Goal: Task Accomplishment & Management: Manage account settings

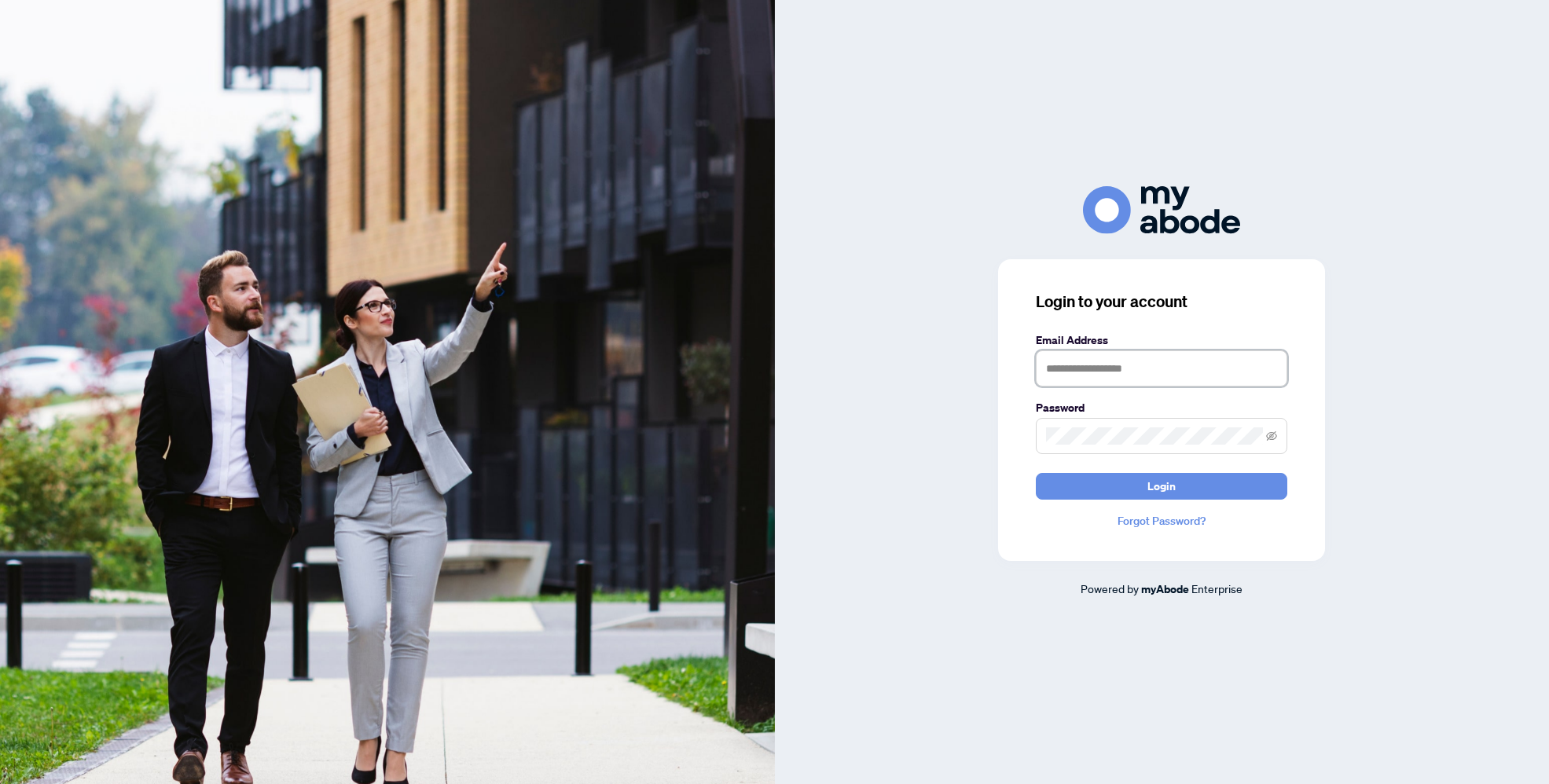
type input "**********"
drag, startPoint x: 1348, startPoint y: 339, endPoint x: 1255, endPoint y: 378, distance: 100.8
click at [1348, 339] on div "**********" at bounding box center [1162, 392] width 774 height 412
click at [1246, 380] on input "**********" at bounding box center [1162, 368] width 251 height 36
click at [1249, 188] on div at bounding box center [1162, 210] width 774 height 48
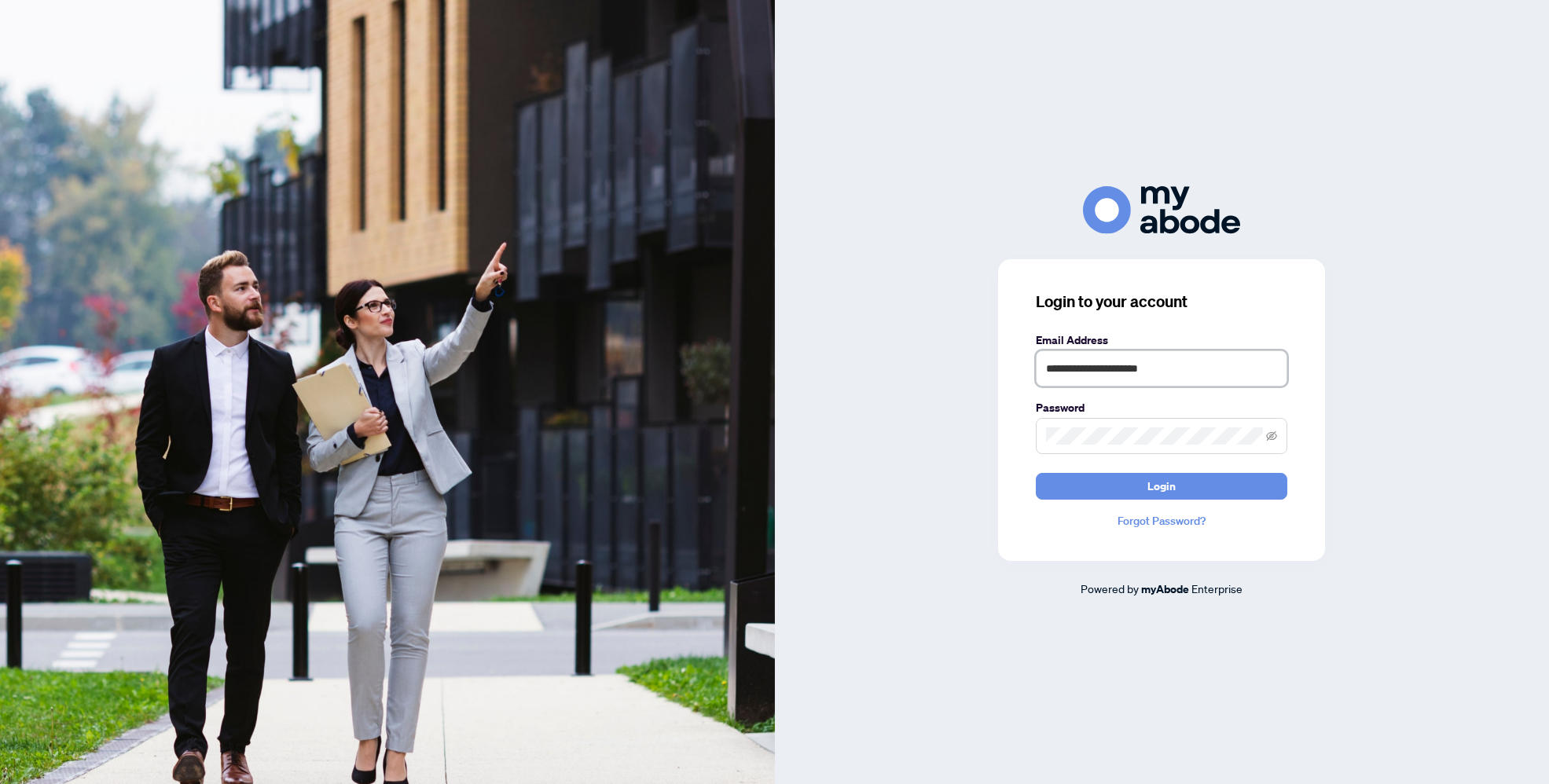
click at [1208, 371] on input "**********" at bounding box center [1162, 368] width 251 height 36
click at [1116, 226] on img at bounding box center [1162, 210] width 157 height 48
type input "**********"
click at [1236, 488] on button "Login" at bounding box center [1162, 486] width 251 height 27
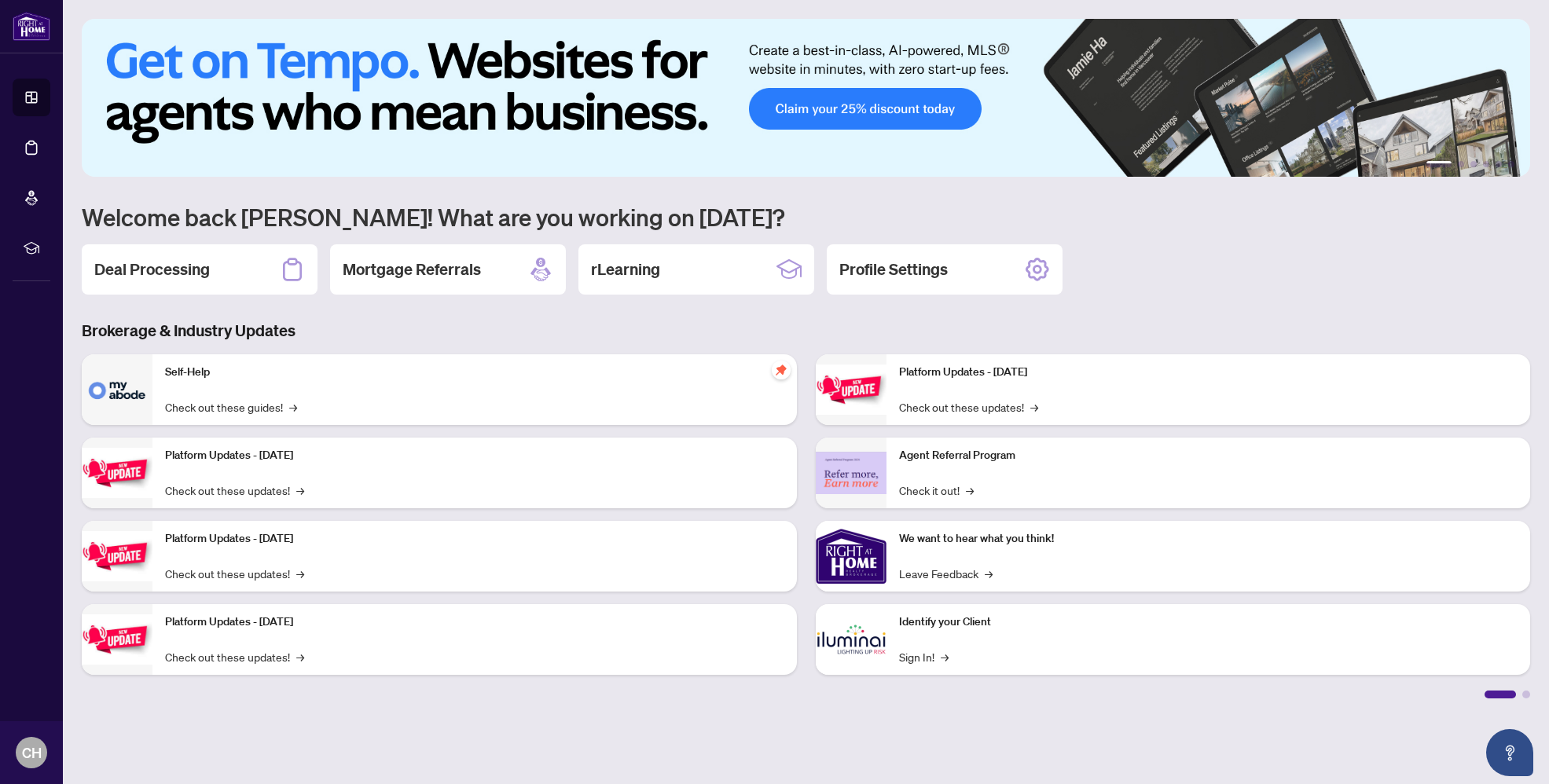
click at [270, 269] on div "Deal Processing" at bounding box center [200, 269] width 235 height 51
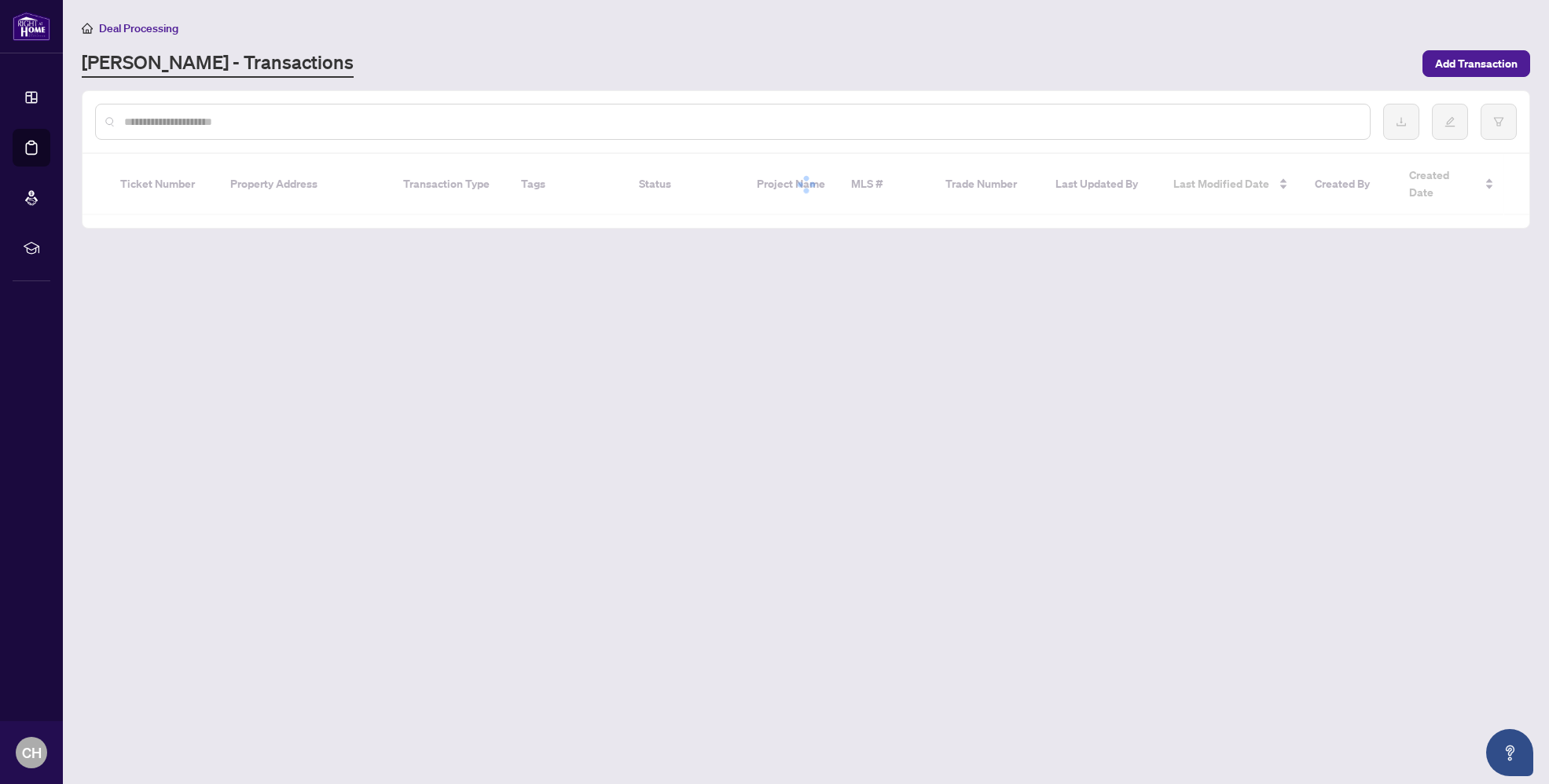
click at [373, 119] on input "text" at bounding box center [740, 122] width 1233 height 17
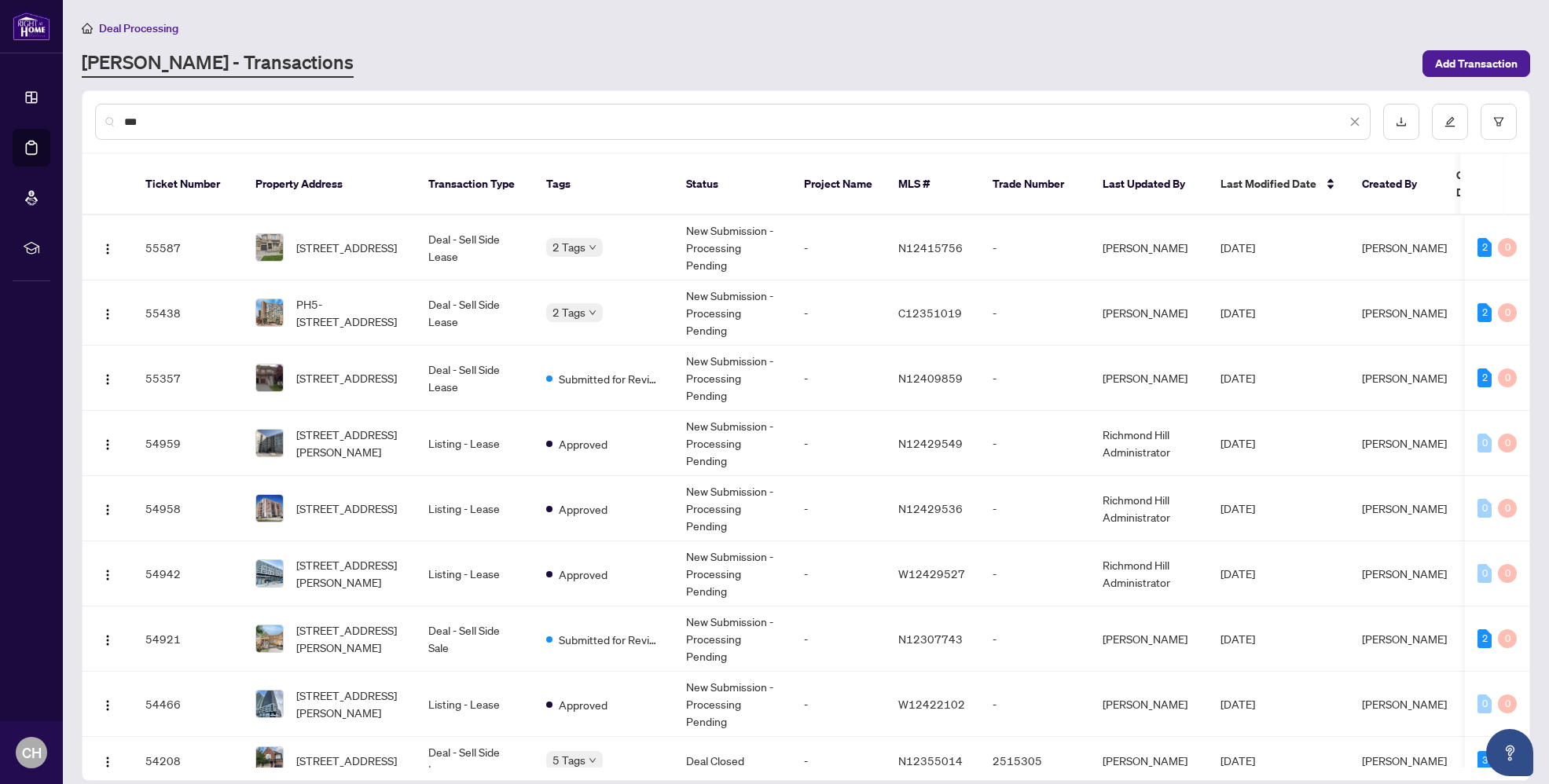
type input "***"
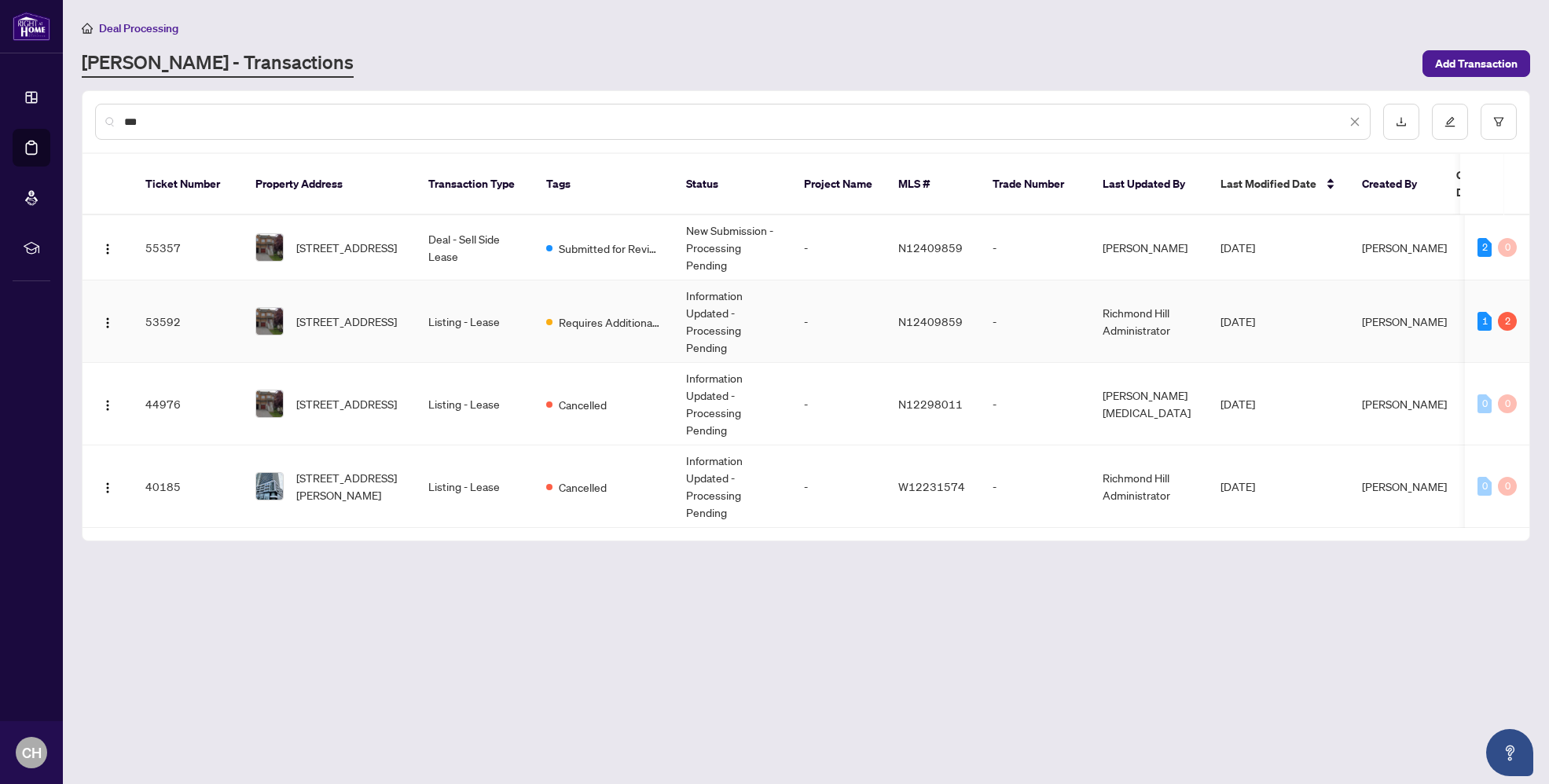
click at [386, 313] on span "246 Zokol Dr, Aurora, Ontario L4G 0C2, Canada" at bounding box center [346, 322] width 100 height 17
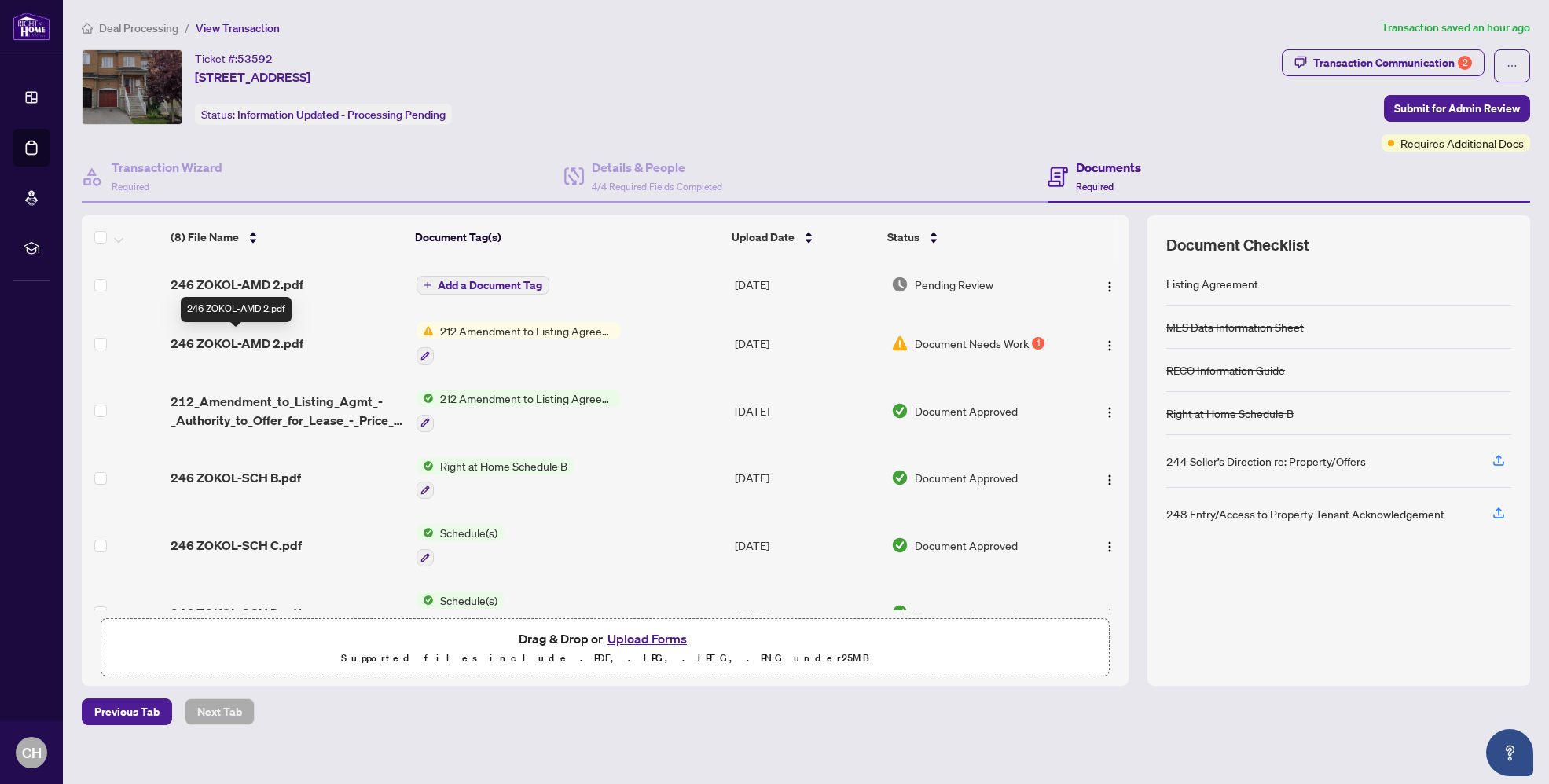
click at [264, 338] on span "246 ZOKOL-AMD 2.pdf" at bounding box center [237, 344] width 133 height 19
click at [268, 285] on span "246 ZOKOL-AMD 2.pdf" at bounding box center [237, 284] width 133 height 19
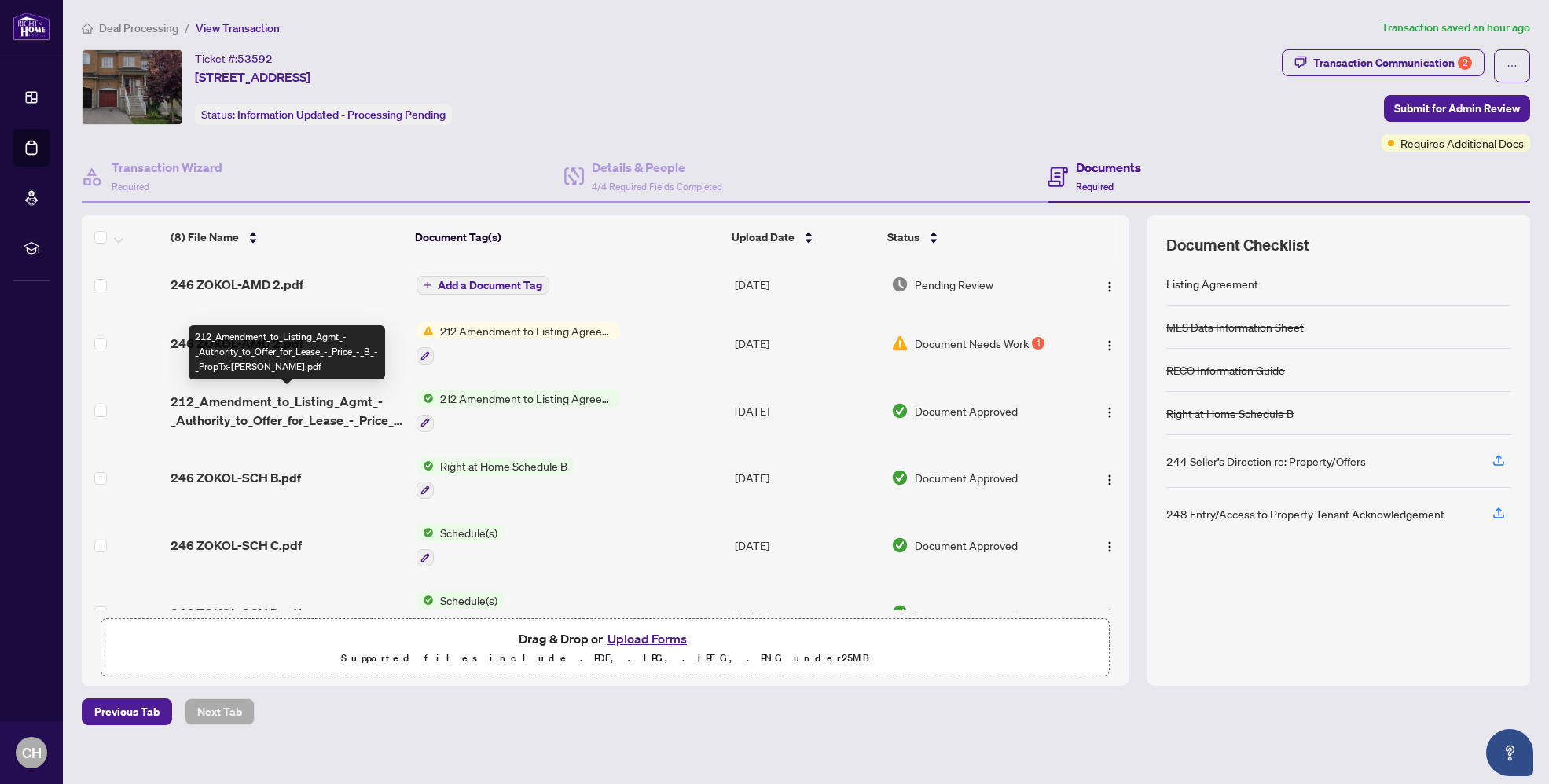
click at [287, 410] on span "212_Amendment_to_Listing_Agmt_-_Authority_to_Offer_for_Lease_-_Price_-_B_-_Prop…" at bounding box center [288, 411] width 234 height 37
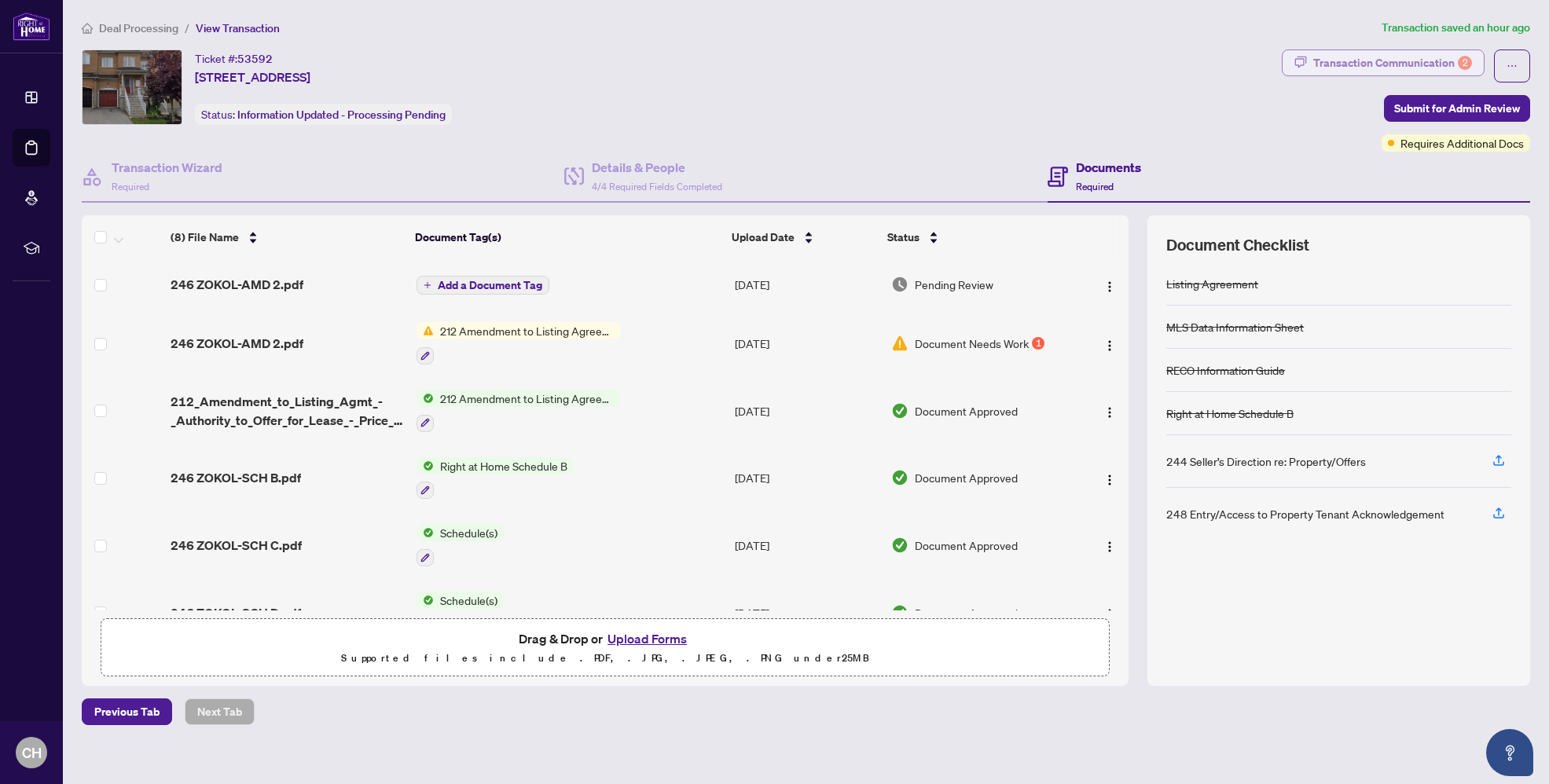
click at [1436, 66] on div "Transaction Communication 2" at bounding box center [1393, 63] width 159 height 25
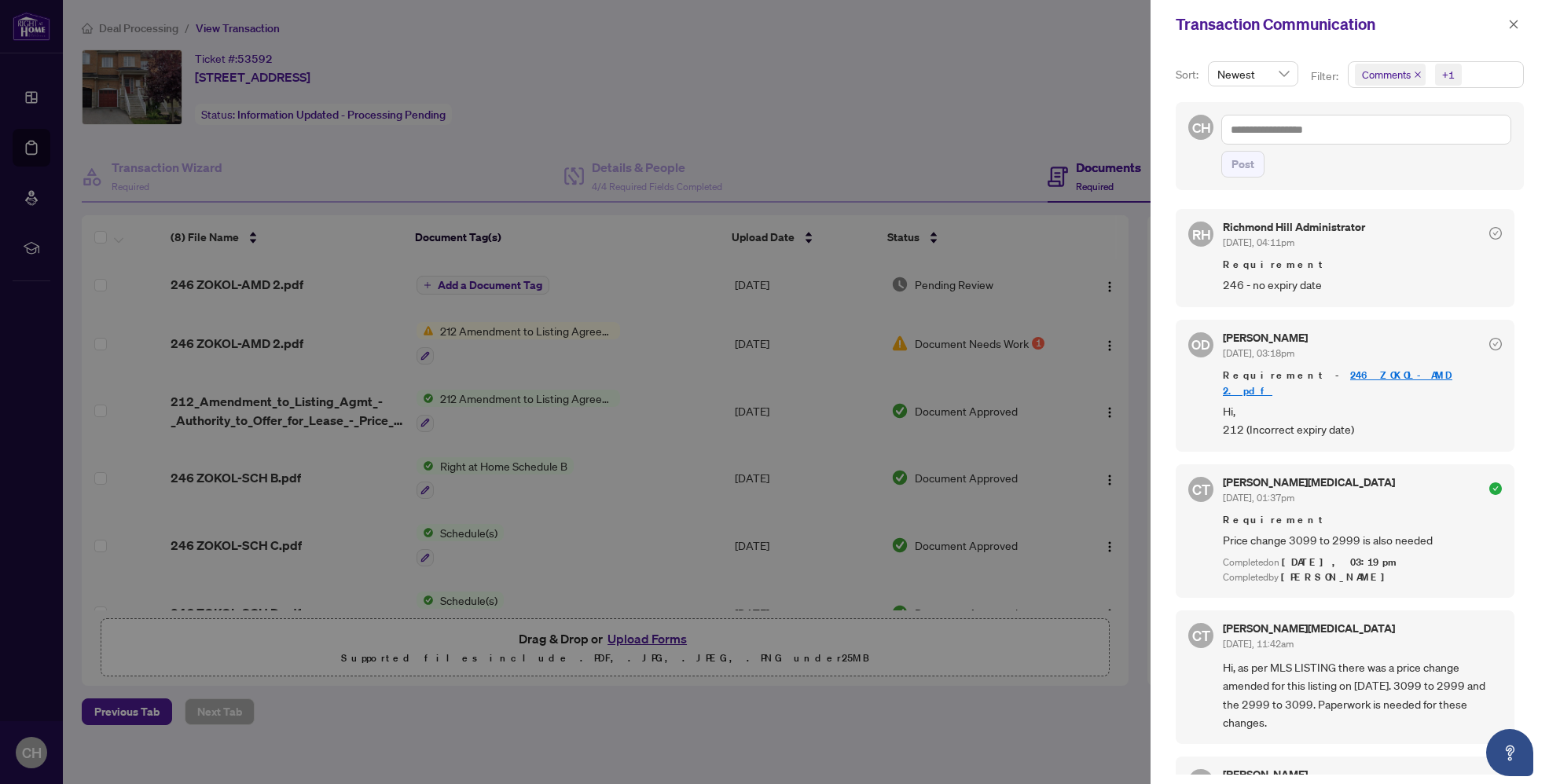
click at [1005, 143] on div at bounding box center [774, 392] width 1549 height 784
click at [1006, 141] on div at bounding box center [774, 392] width 1549 height 784
drag, startPoint x: 1519, startPoint y: 20, endPoint x: 742, endPoint y: 266, distance: 815.0
click at [1518, 20] on button "button" at bounding box center [1513, 24] width 20 height 19
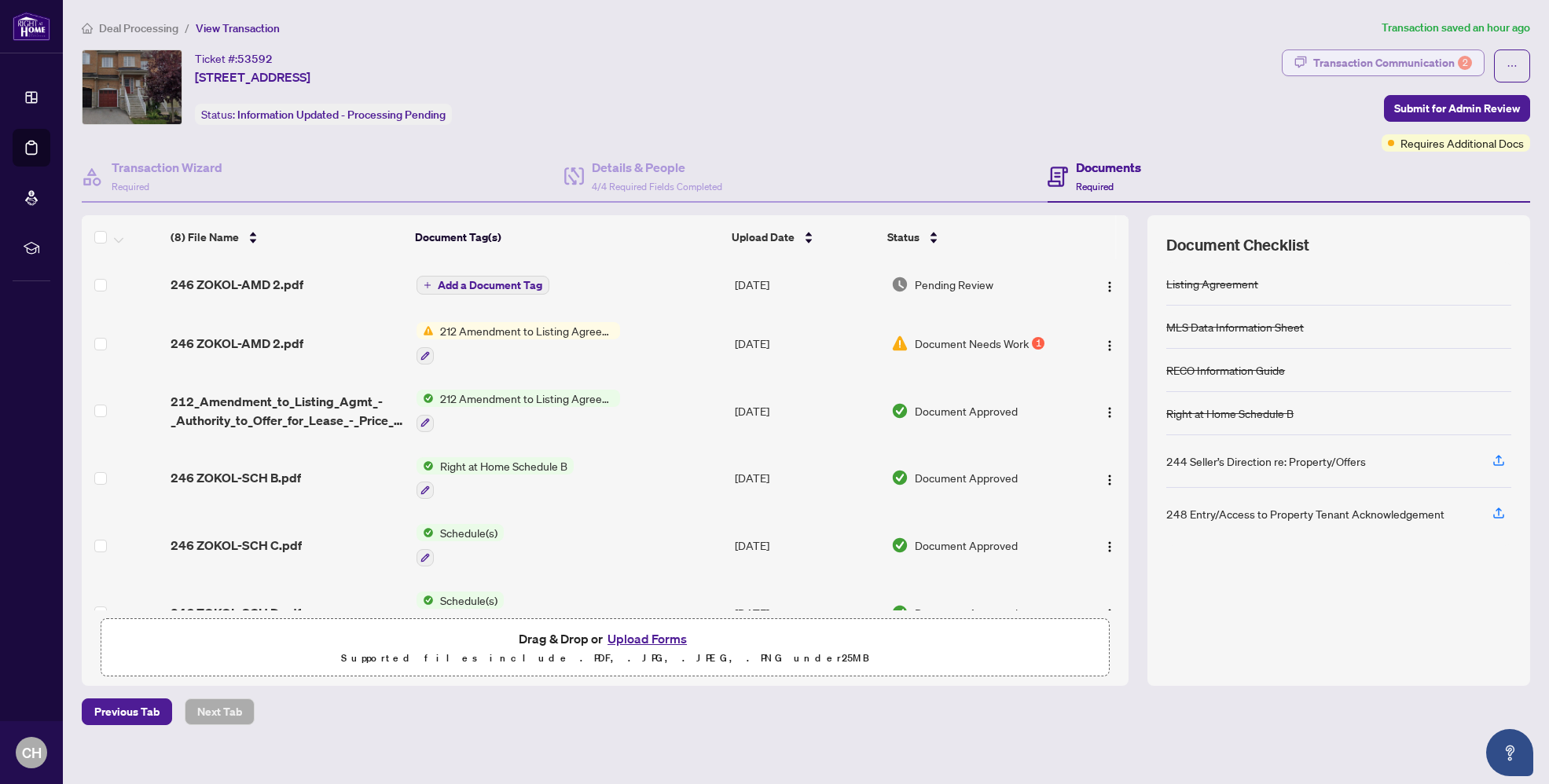
click at [1471, 65] on div "Transaction Communication 2" at bounding box center [1393, 63] width 159 height 25
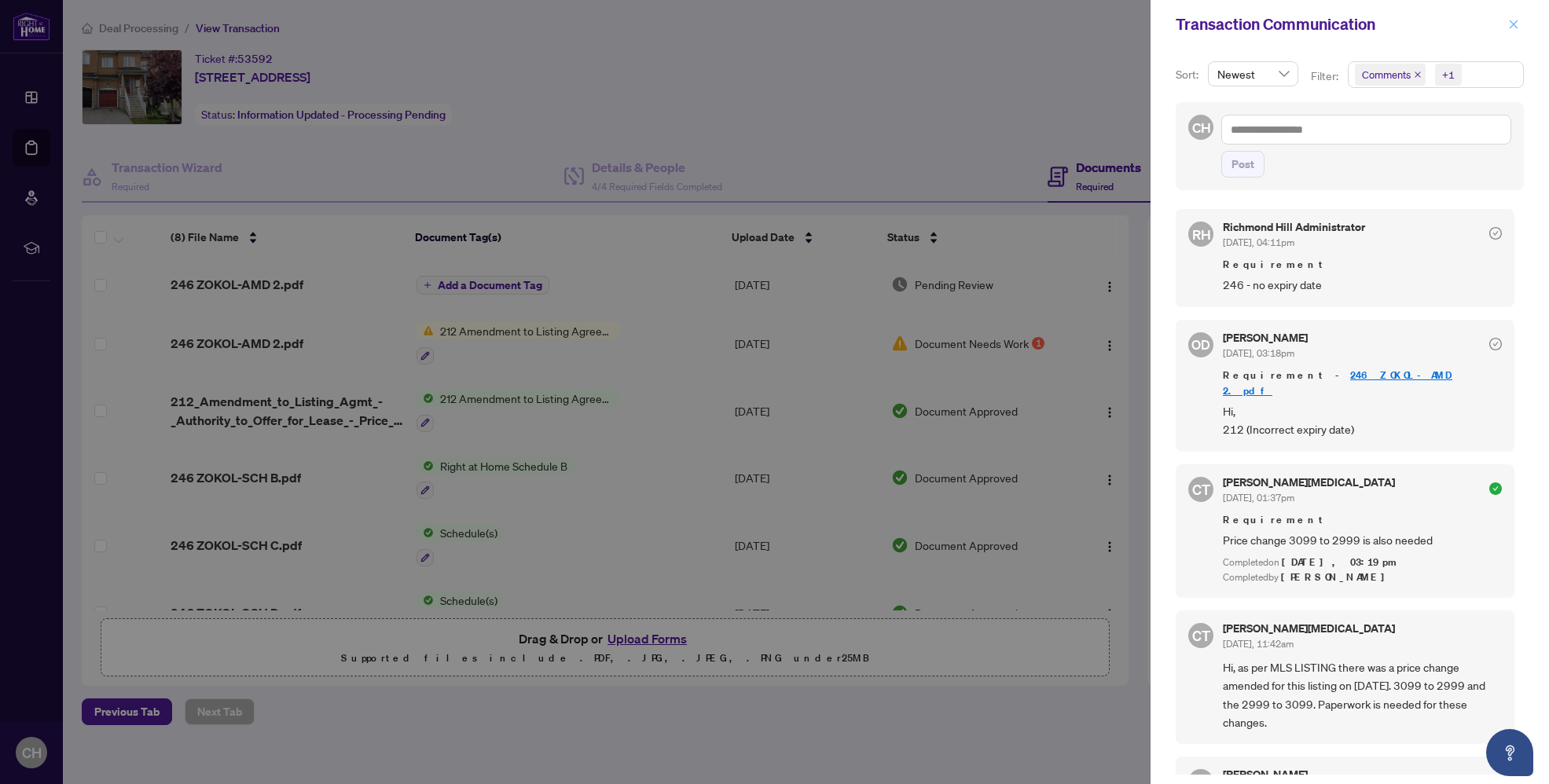
click at [1514, 25] on icon "close" at bounding box center [1514, 24] width 9 height 9
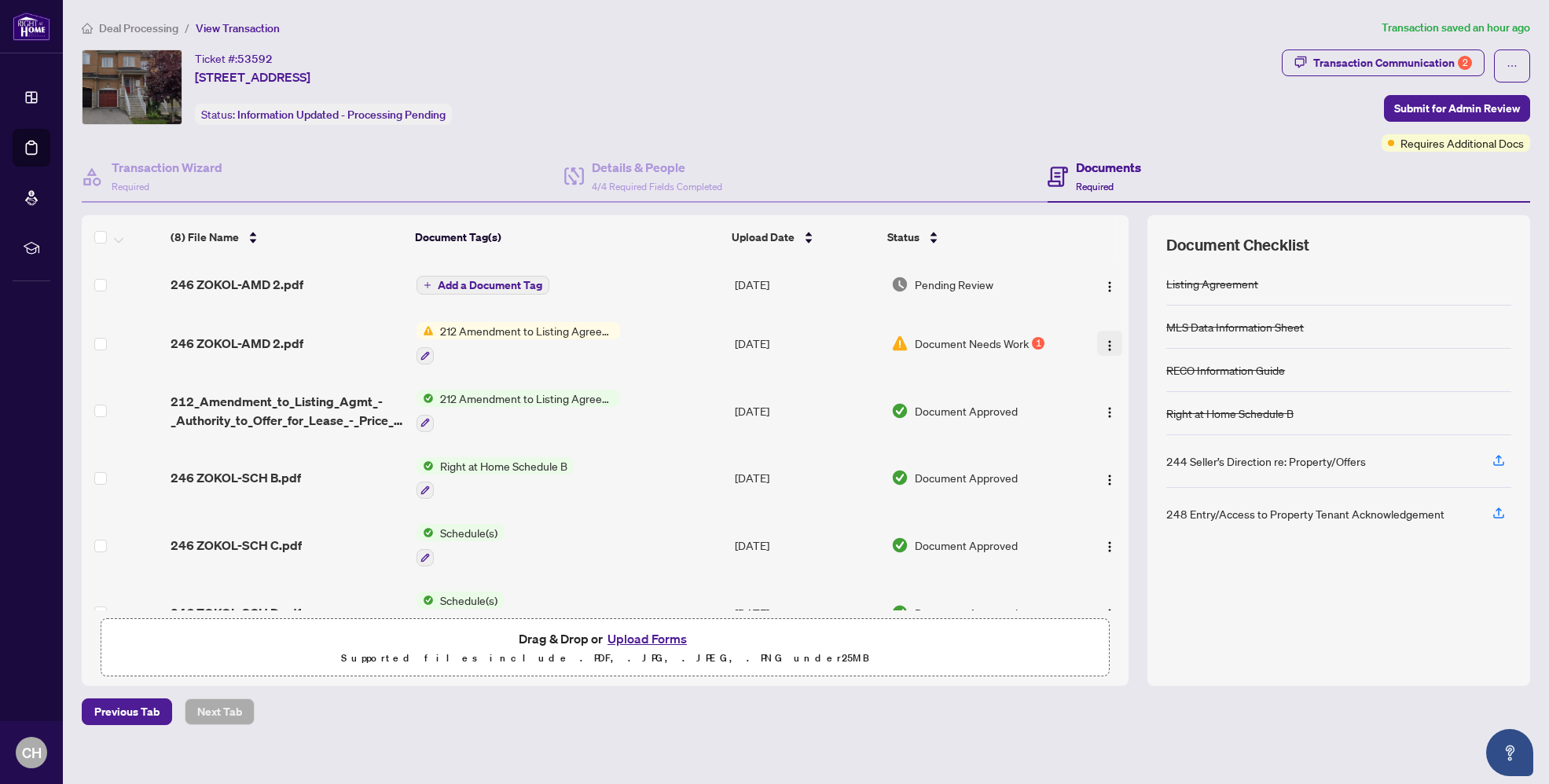
click at [1104, 342] on img "button" at bounding box center [1109, 345] width 12 height 12
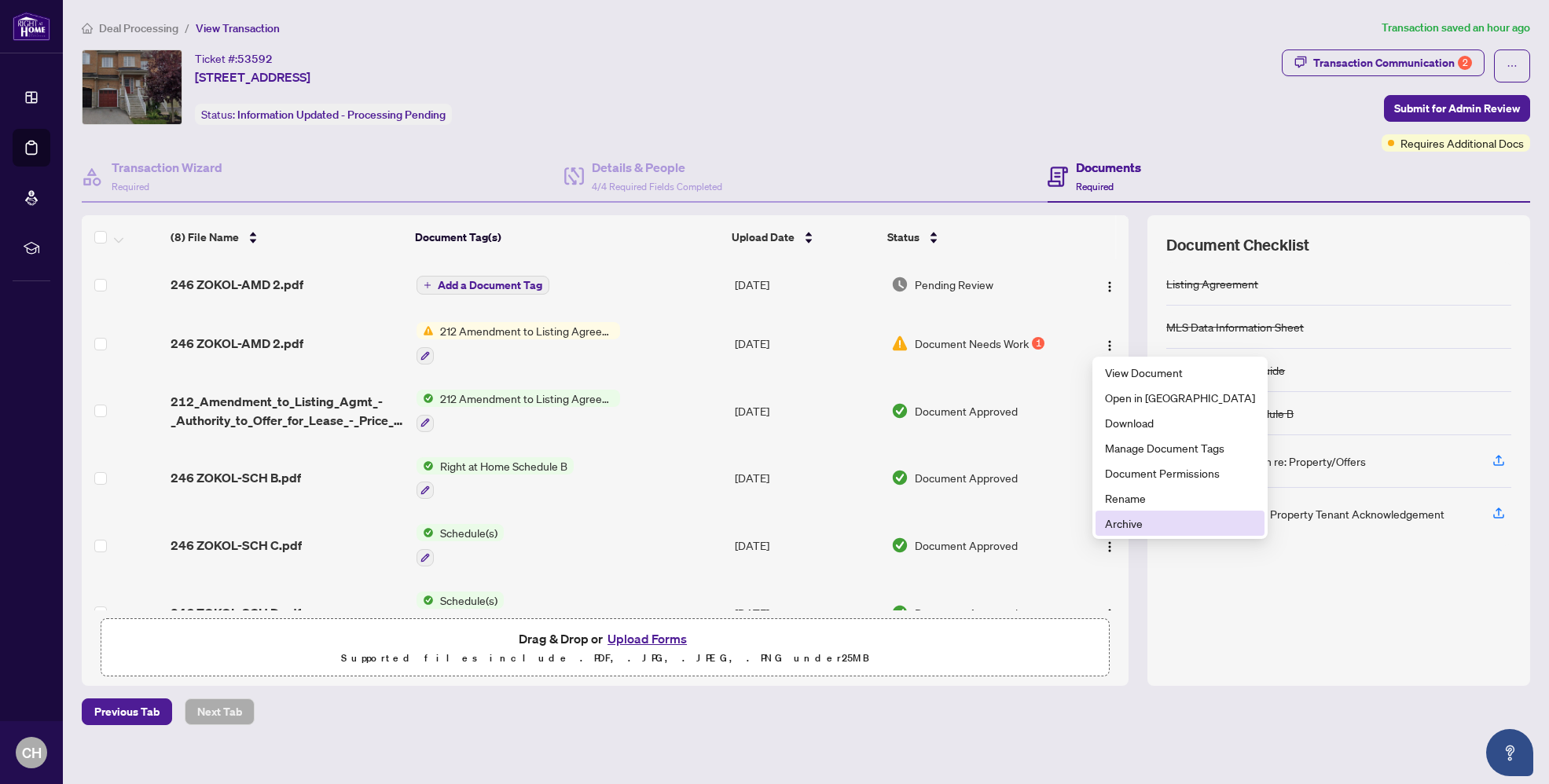
click at [1143, 522] on span "Archive" at bounding box center [1180, 523] width 150 height 17
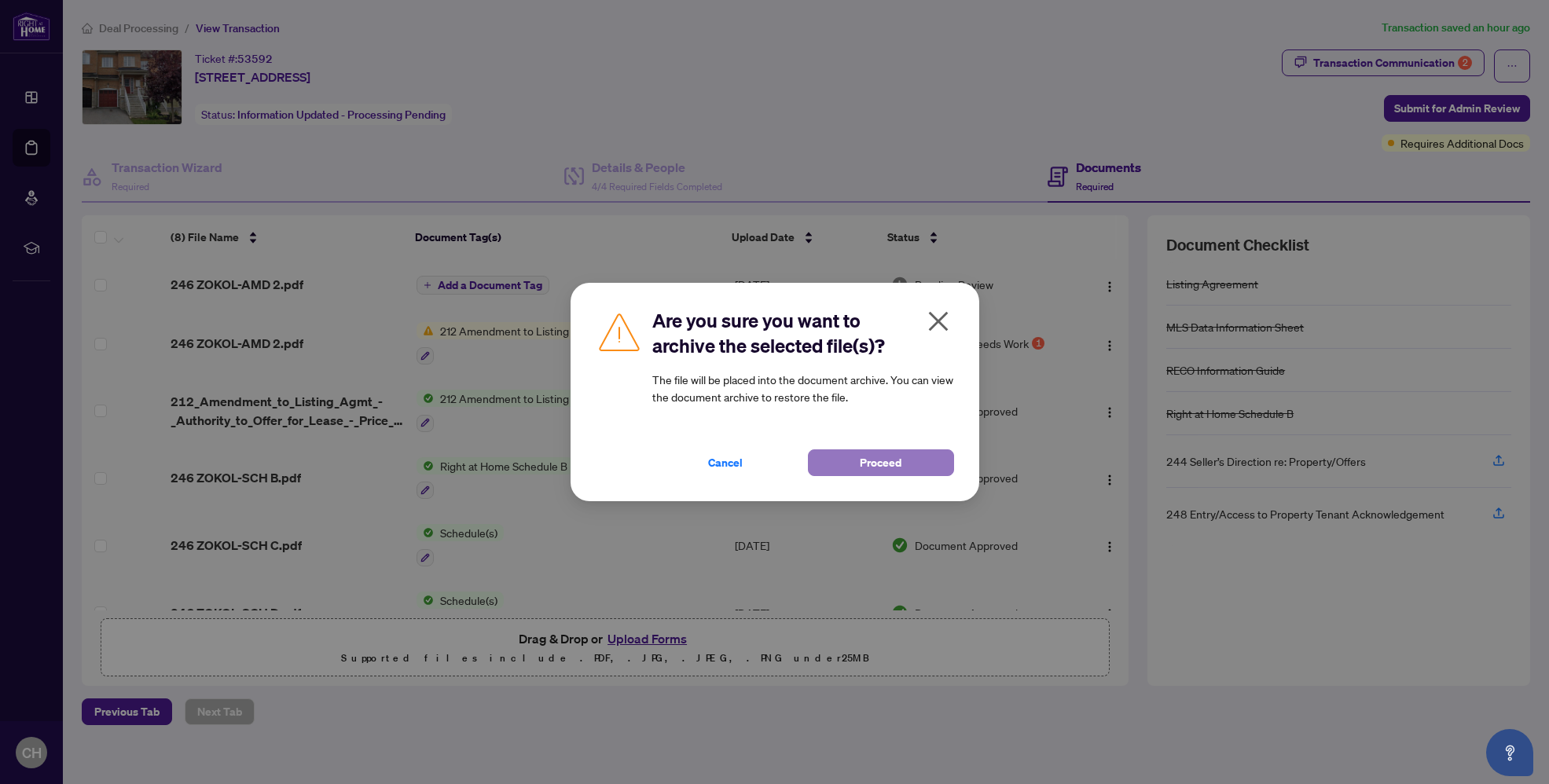
click at [925, 469] on button "Proceed" at bounding box center [881, 462] width 147 height 27
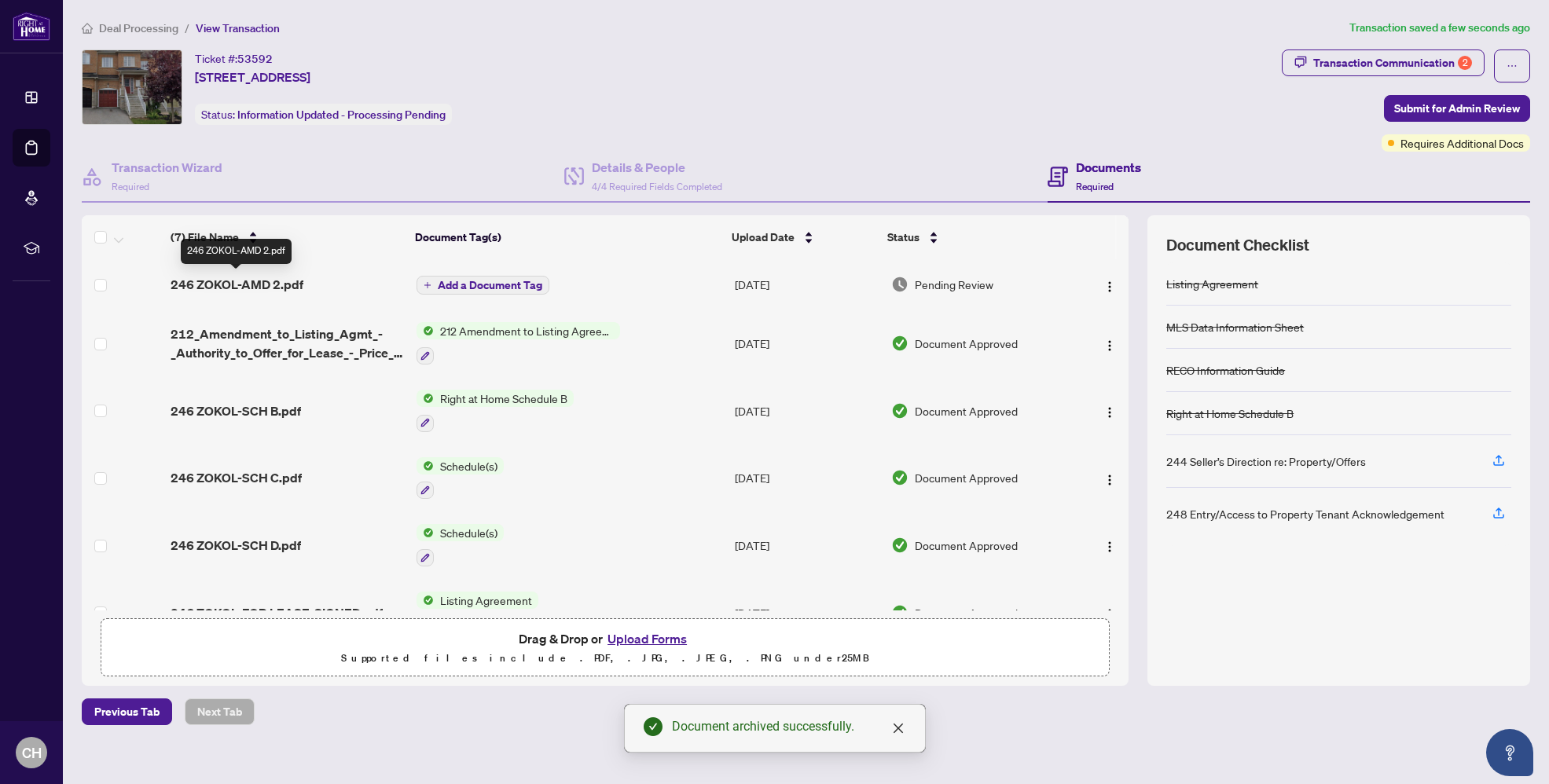
click at [280, 282] on span "246 ZOKOL-AMD 2.pdf" at bounding box center [237, 284] width 133 height 19
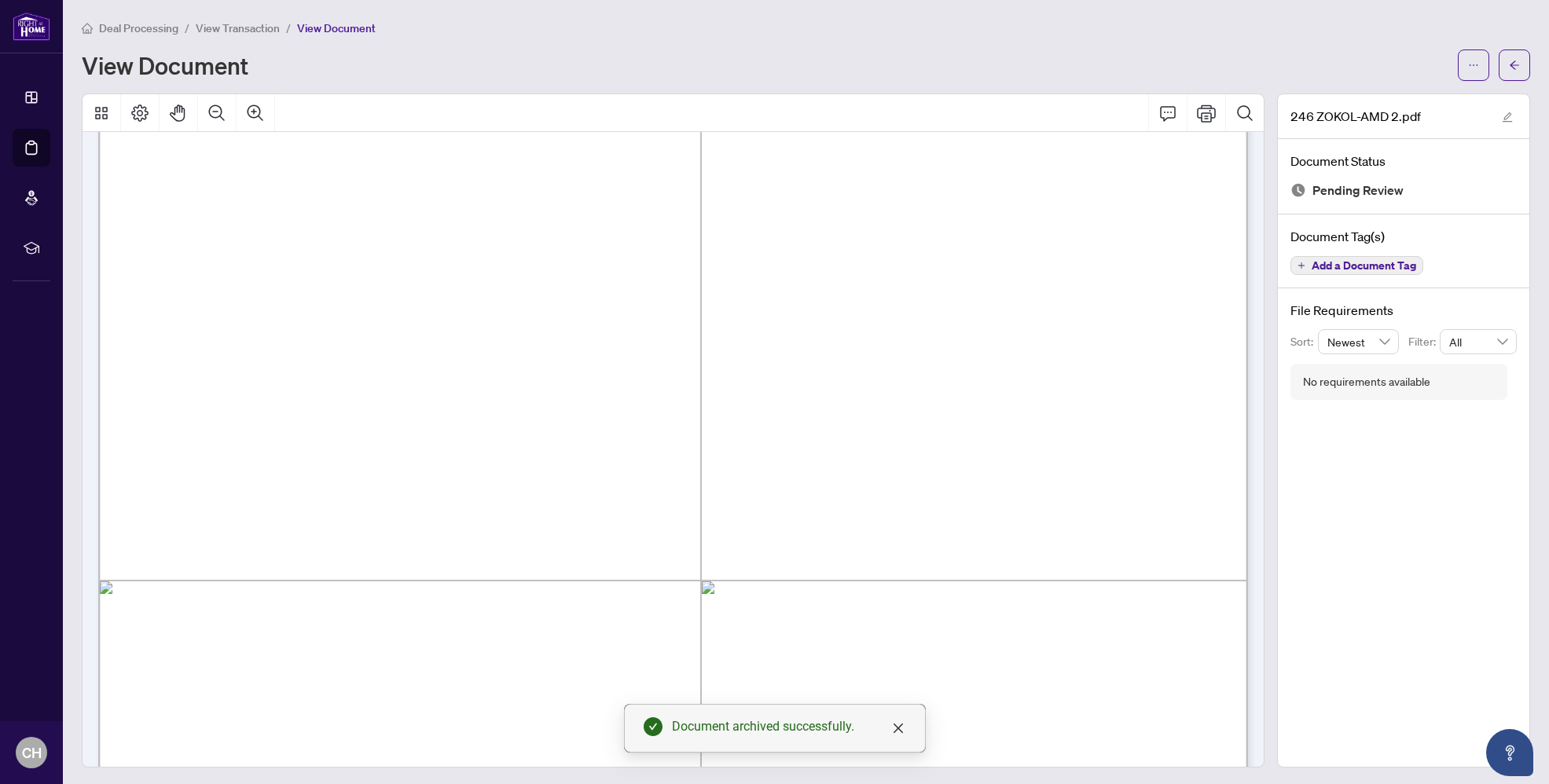
scroll to position [190, 0]
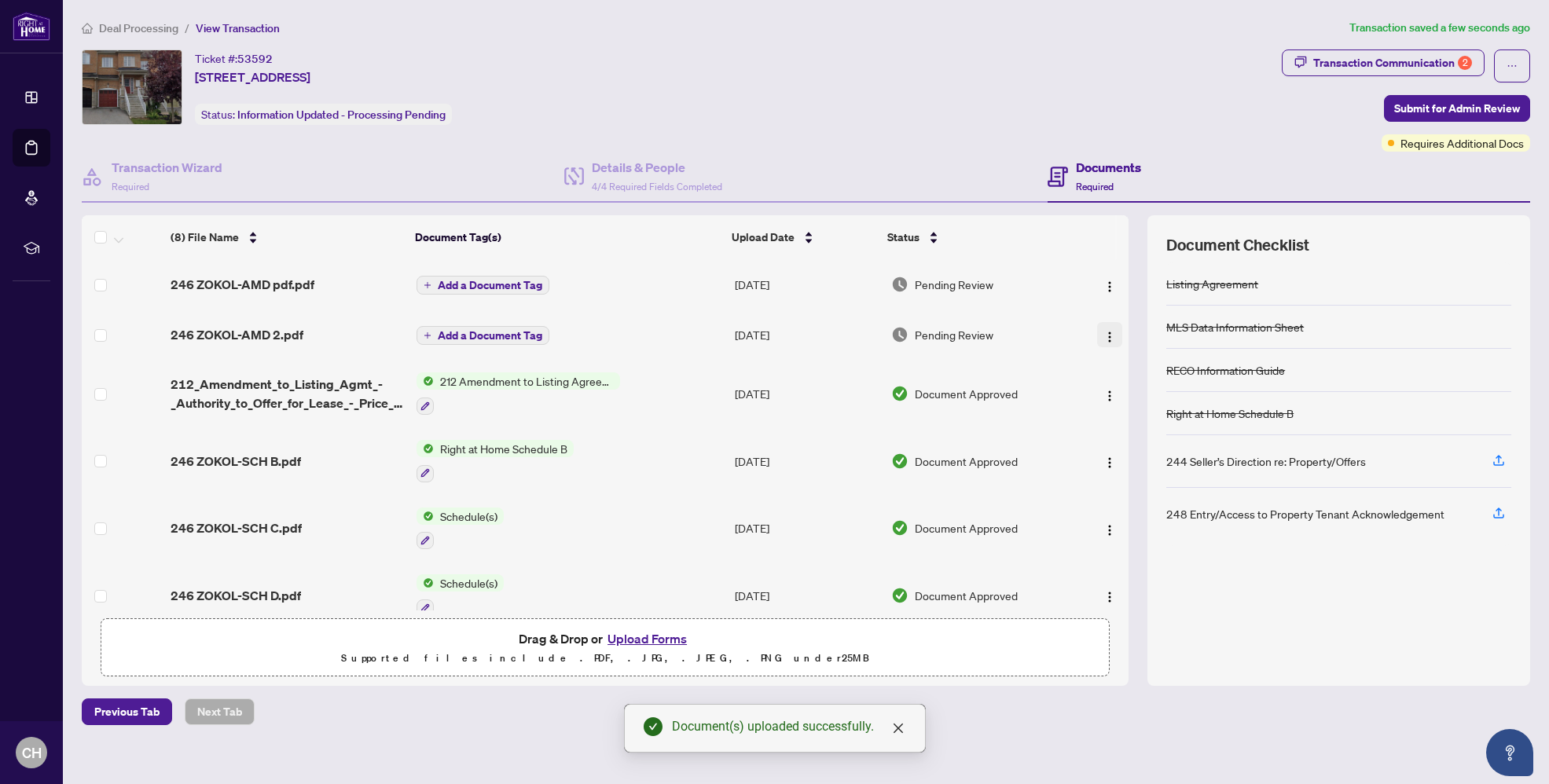
click at [1104, 337] on img "button" at bounding box center [1109, 337] width 12 height 12
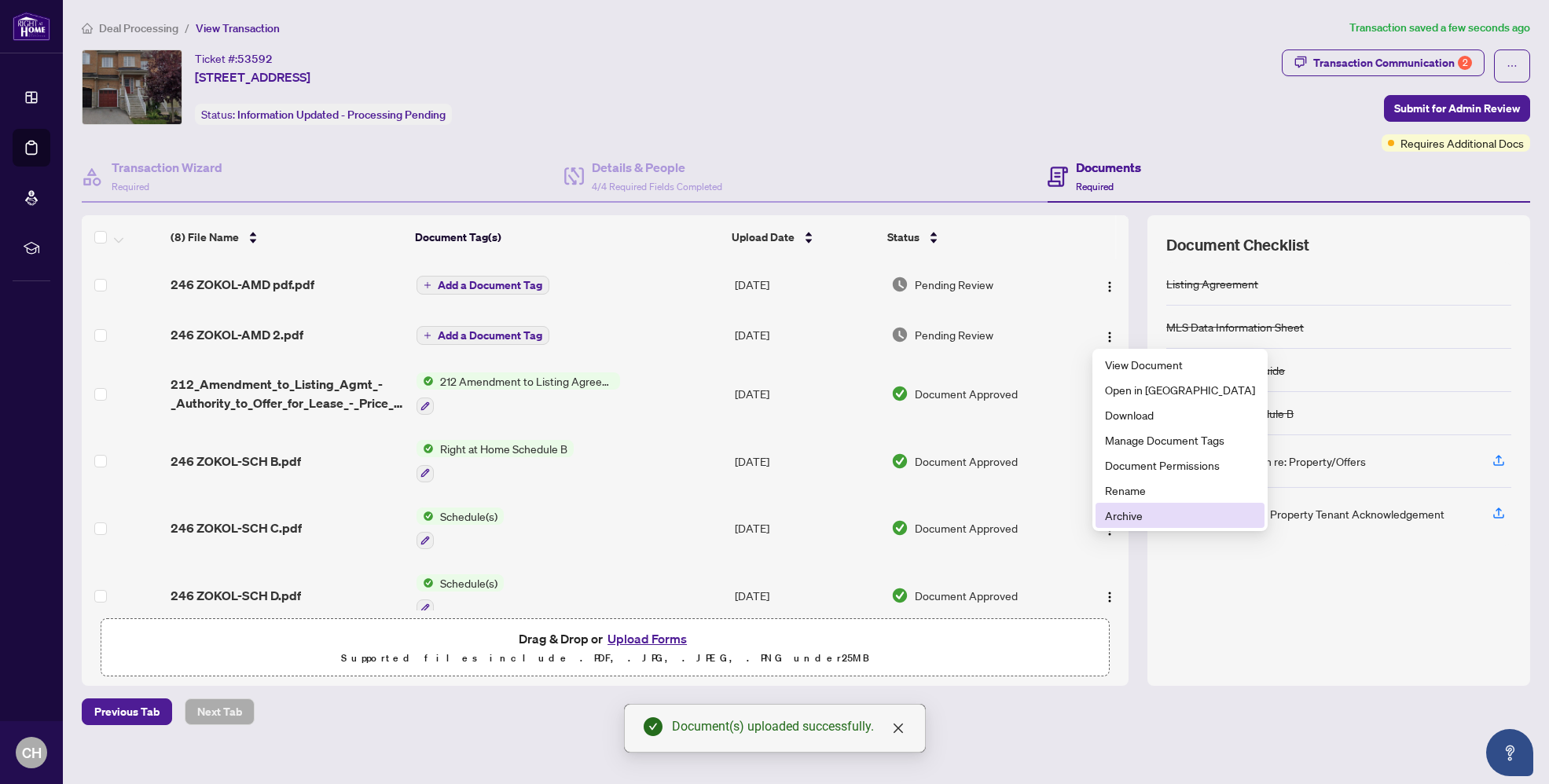
click at [1149, 522] on span "Archive" at bounding box center [1180, 515] width 150 height 17
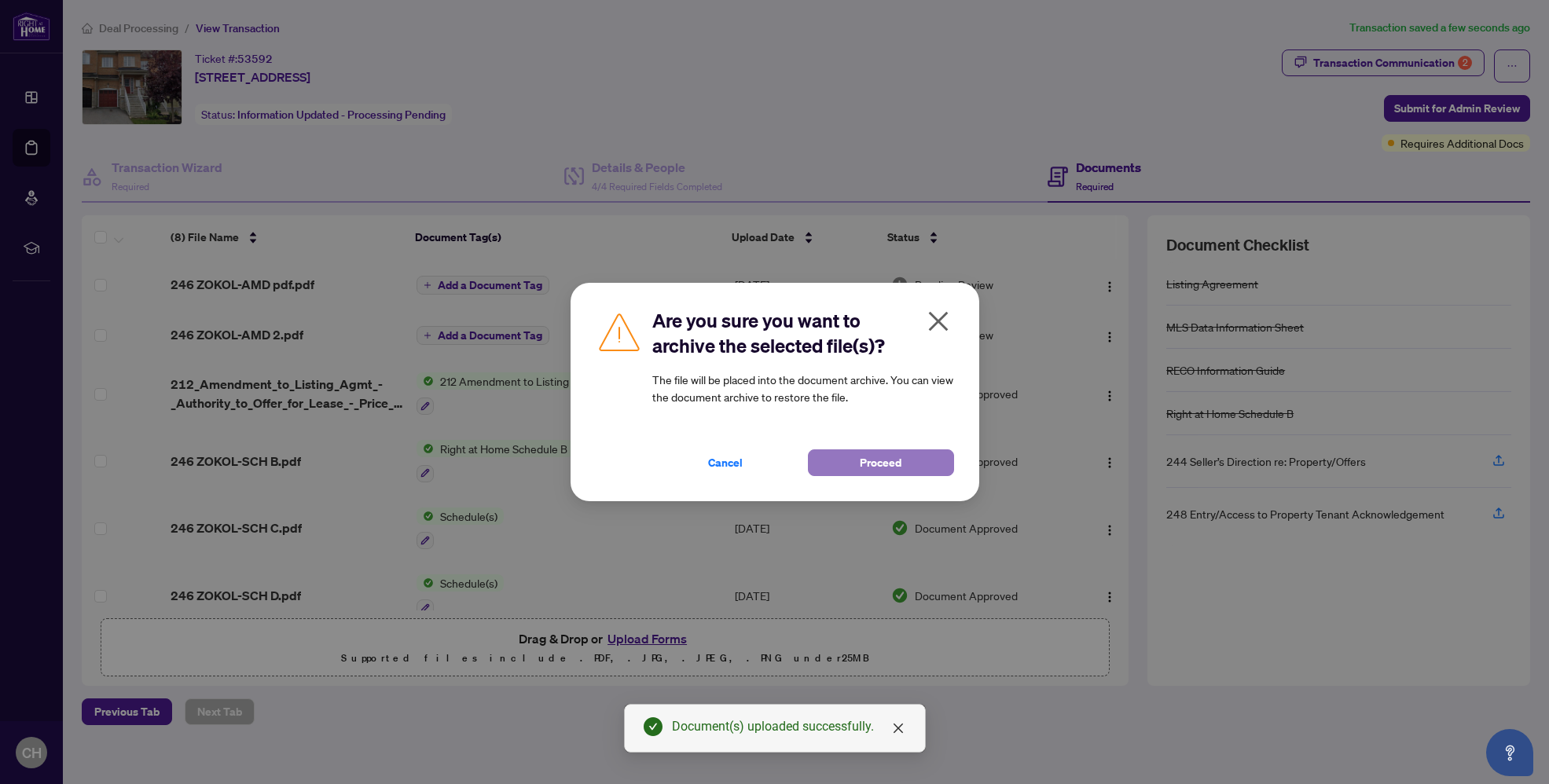
click at [888, 453] on span "Proceed" at bounding box center [881, 462] width 42 height 25
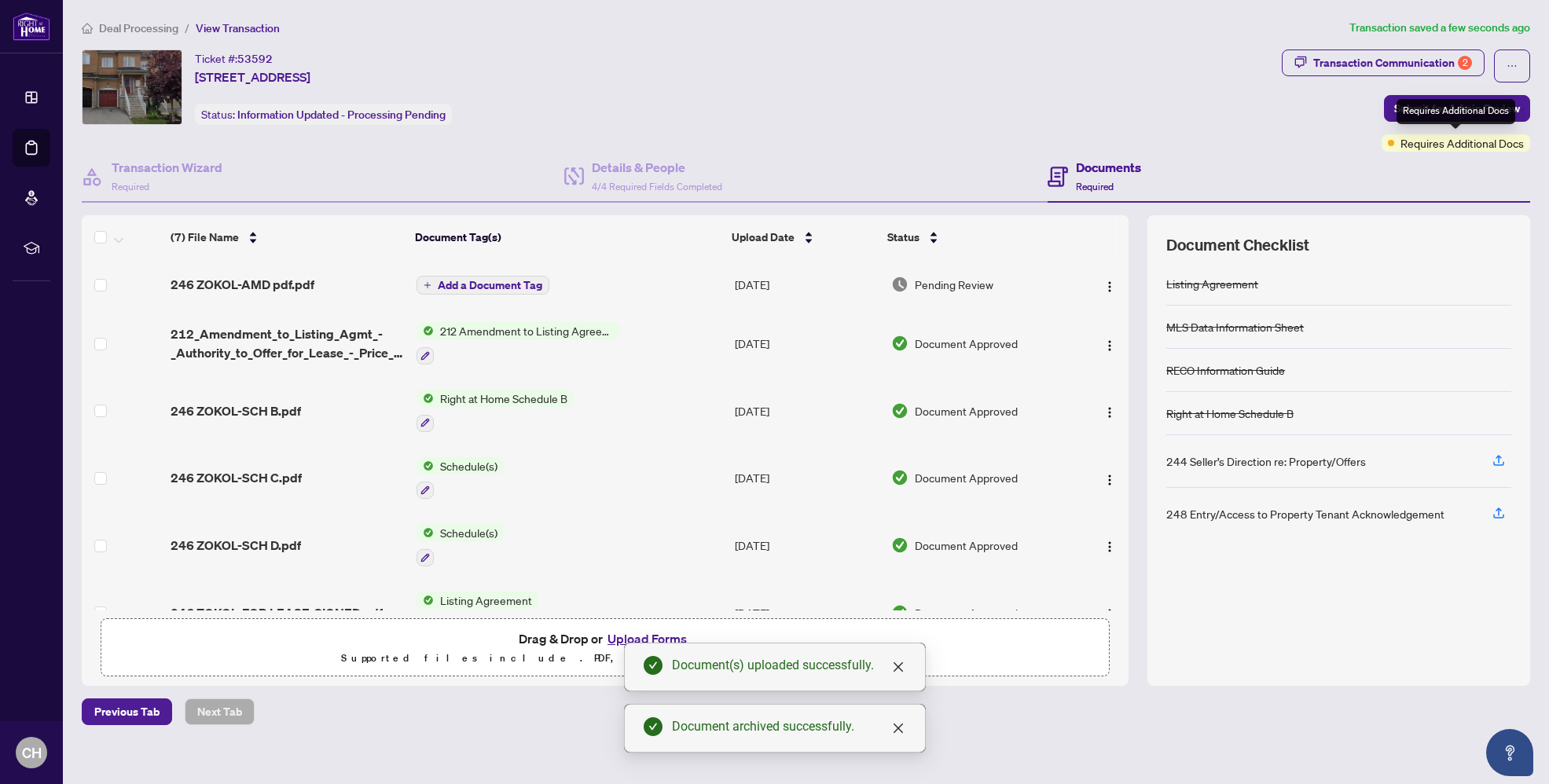
click at [1453, 113] on div "Requires Additional Docs" at bounding box center [1456, 112] width 119 height 25
click at [1394, 106] on button "Submit for Admin Review" at bounding box center [1457, 108] width 147 height 27
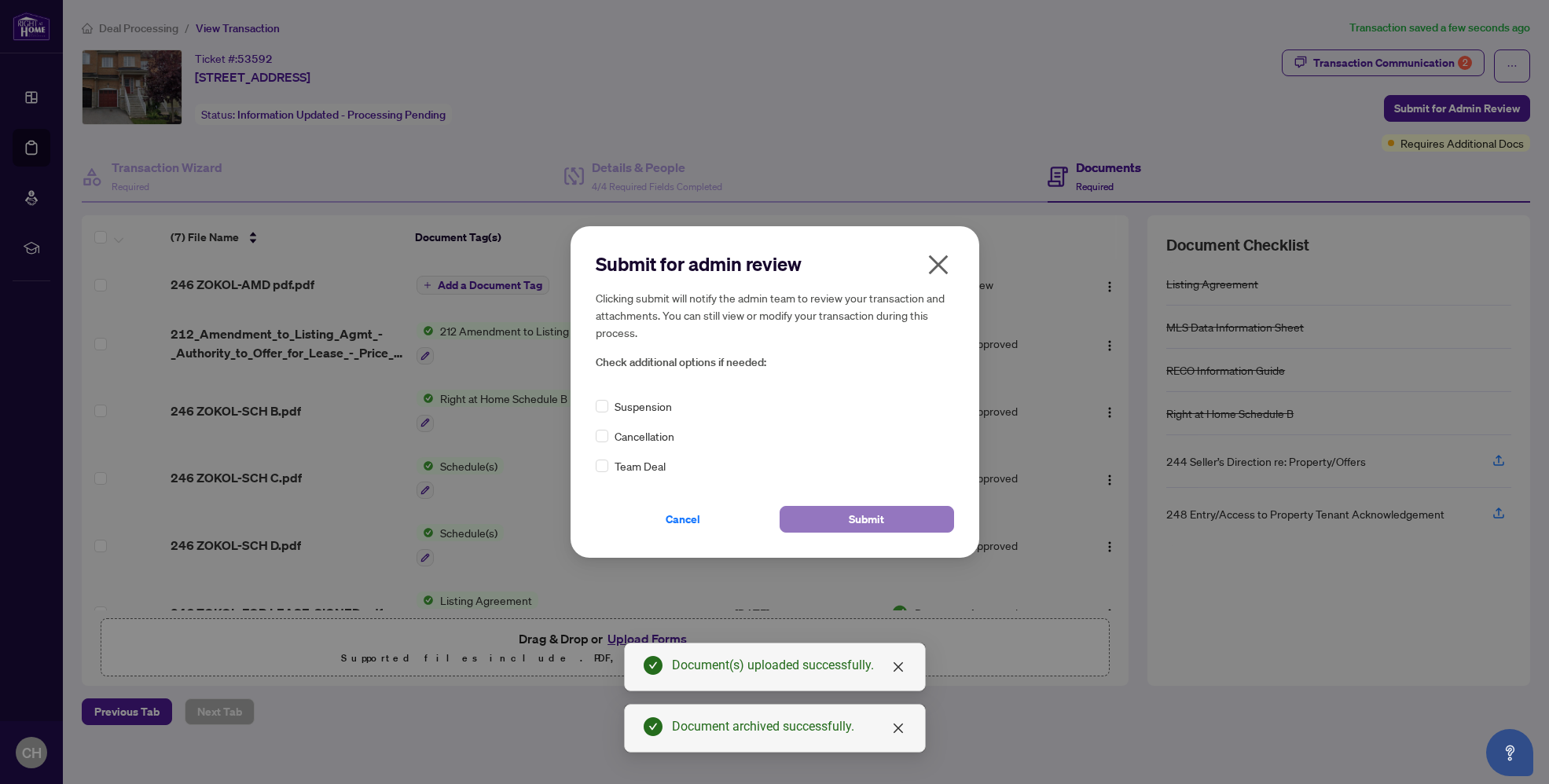
click at [857, 518] on span "Submit" at bounding box center [866, 519] width 36 height 25
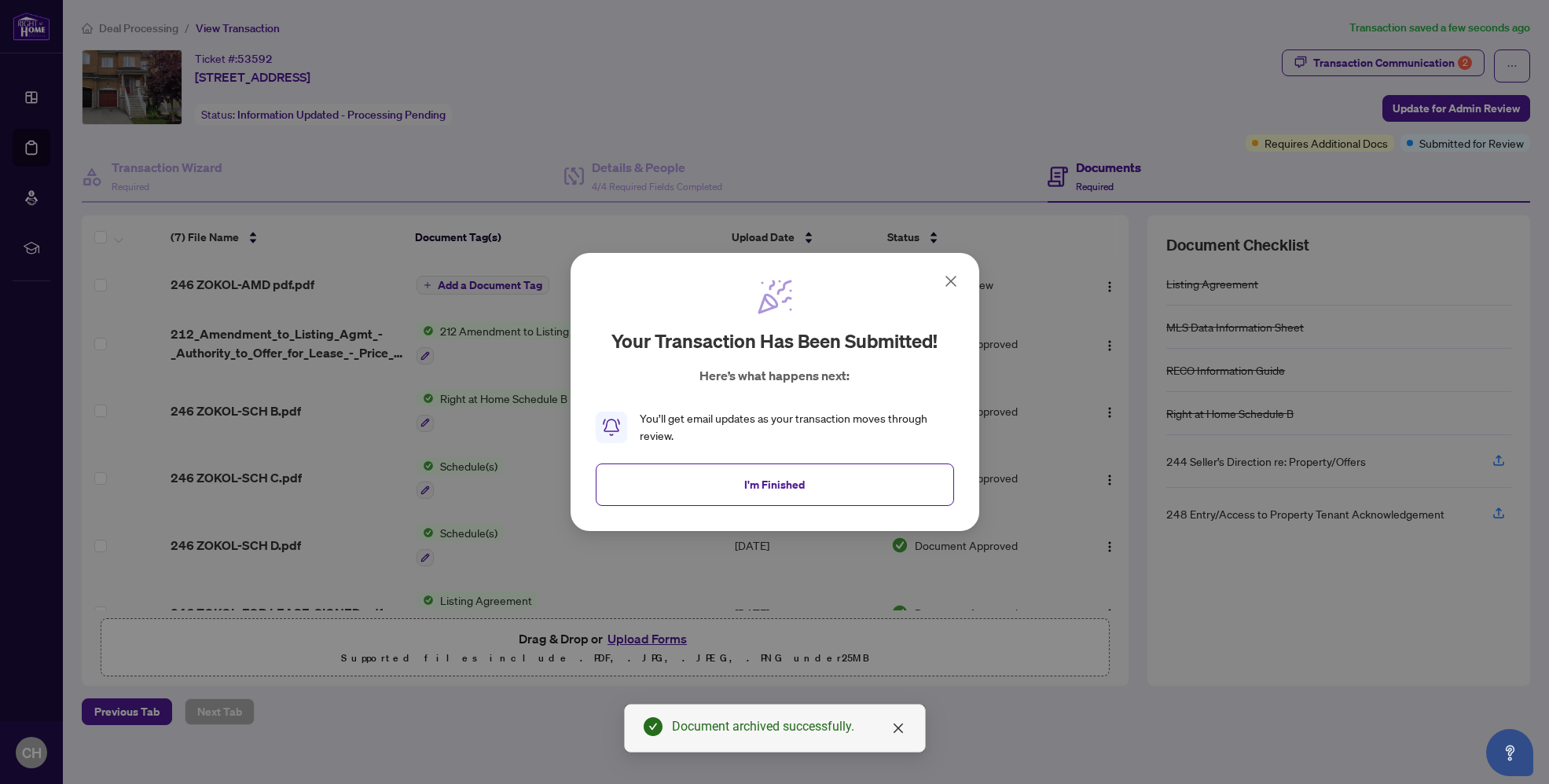
click at [837, 496] on button "I'm Finished" at bounding box center [774, 485] width 358 height 43
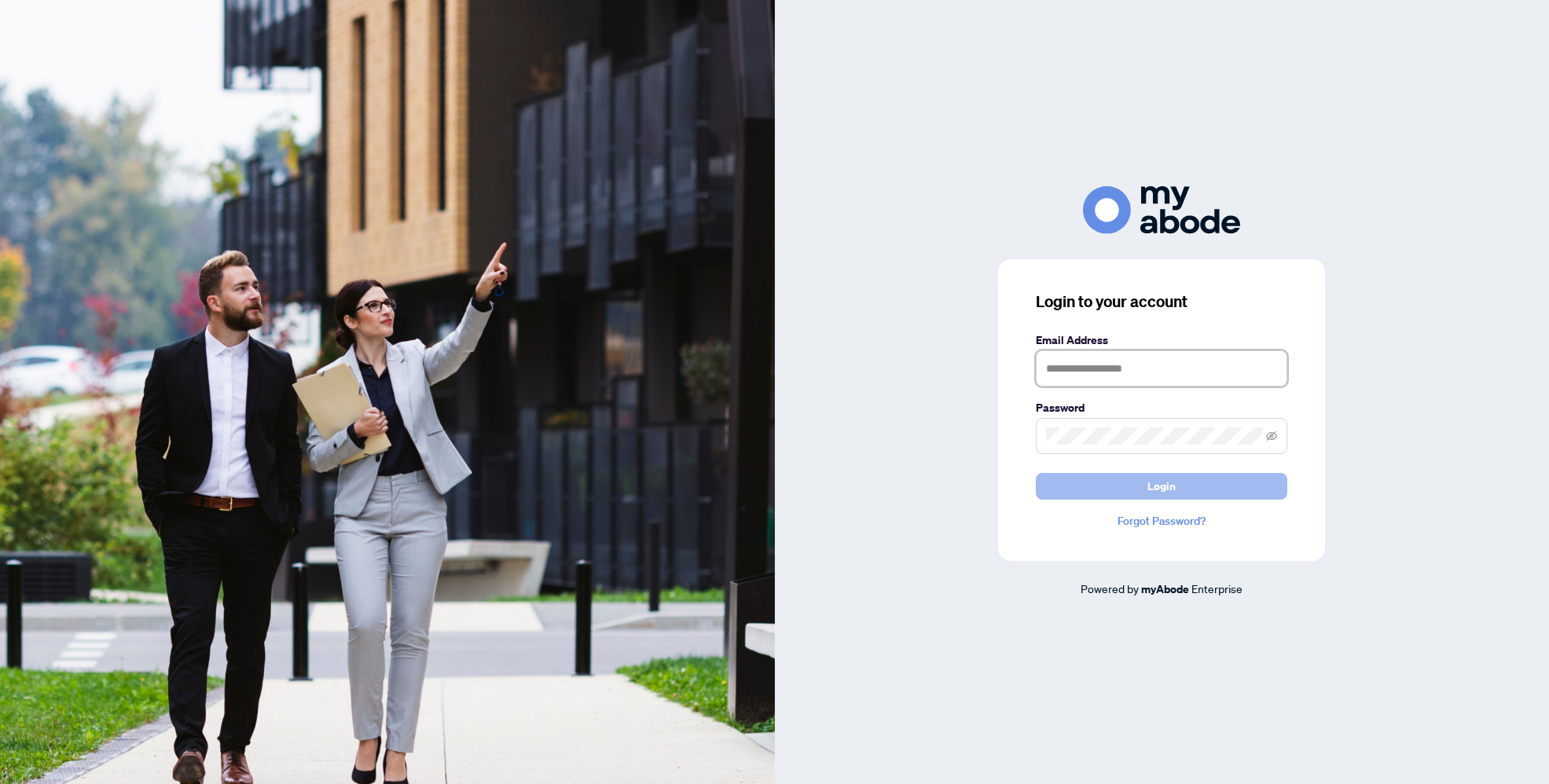
type input "**********"
click at [1249, 496] on button "Login" at bounding box center [1162, 486] width 251 height 27
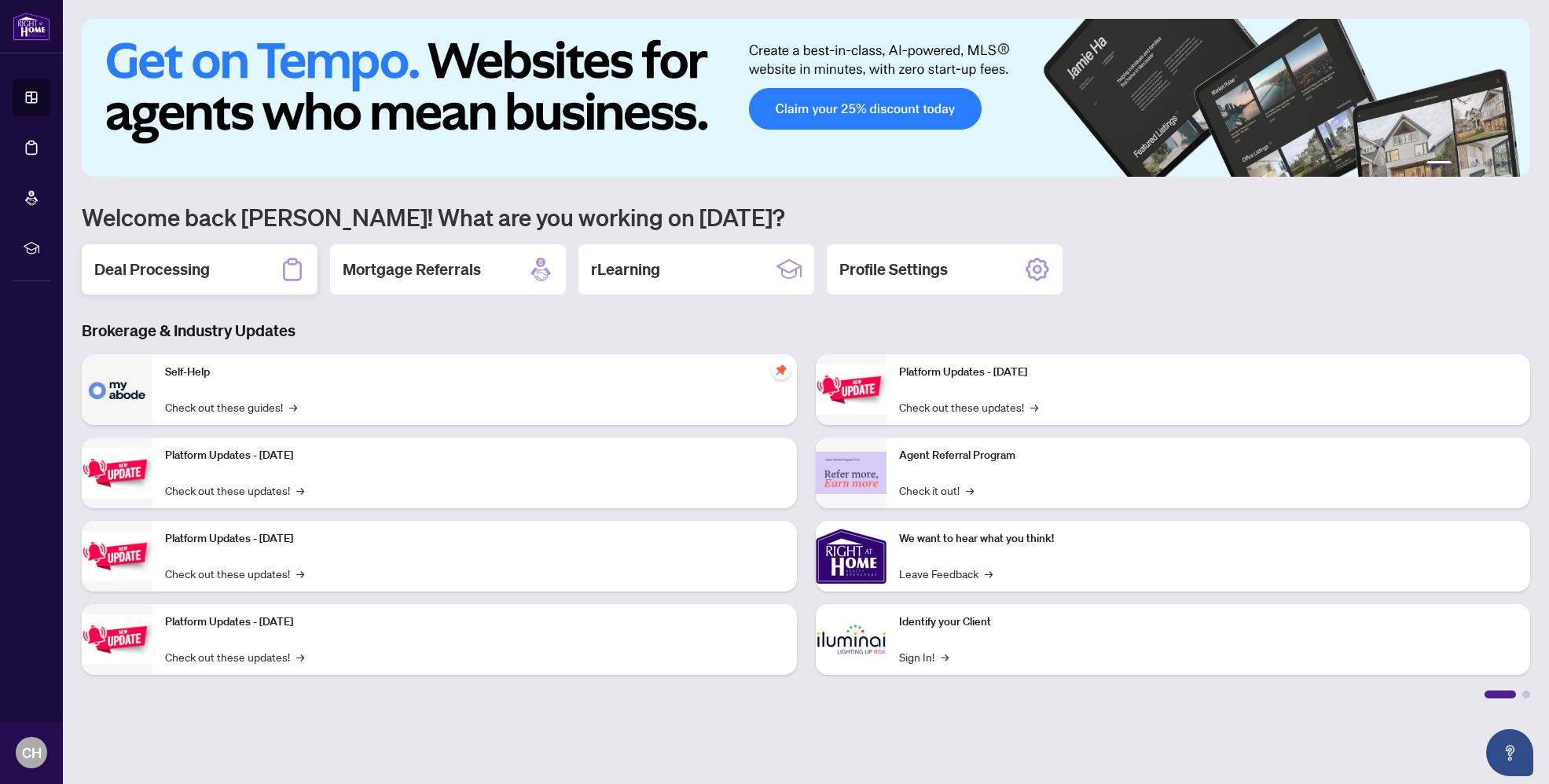
click at [261, 266] on div "Deal Processing" at bounding box center [200, 269] width 235 height 51
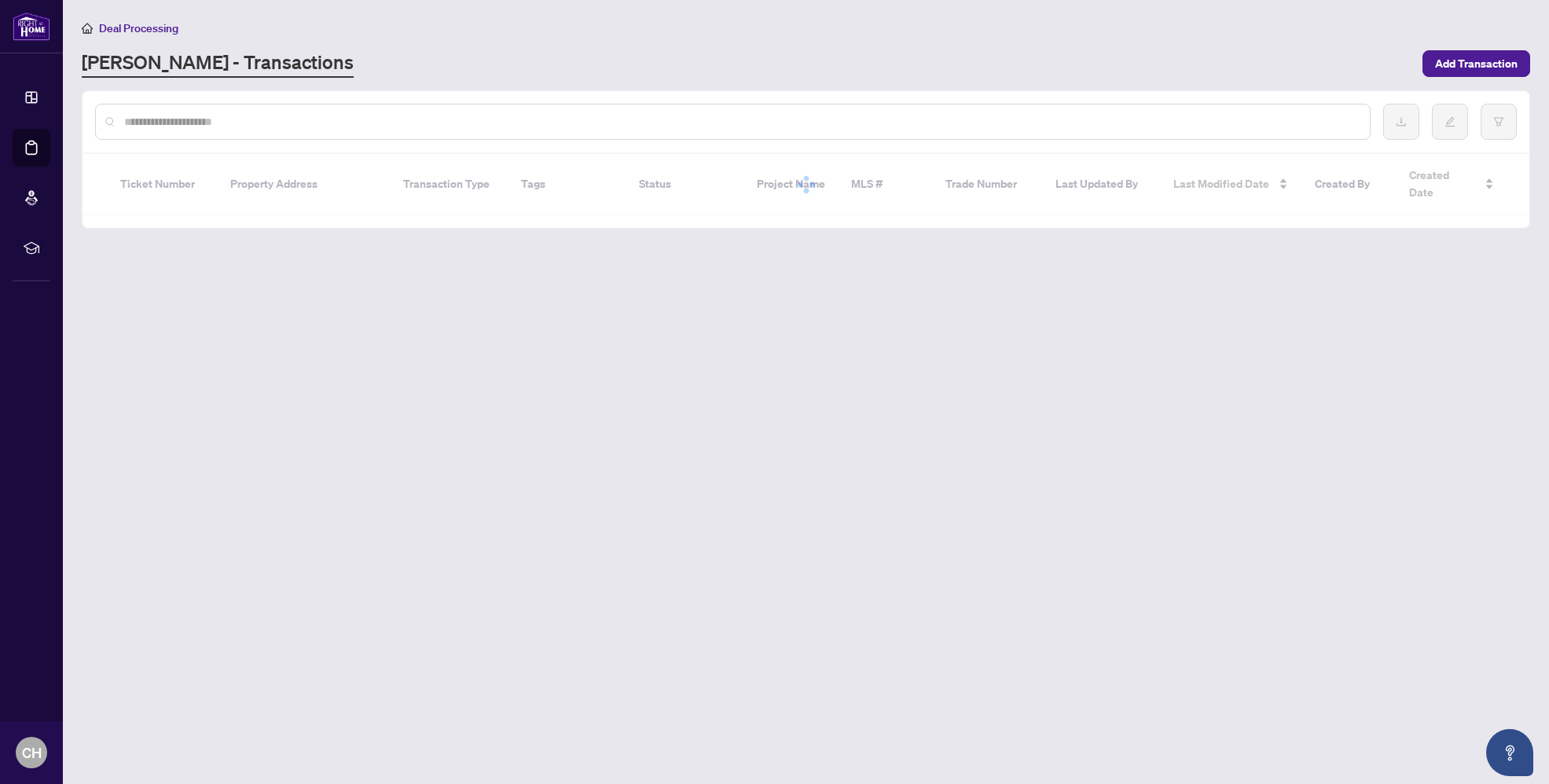
click at [283, 123] on input "text" at bounding box center [740, 122] width 1233 height 17
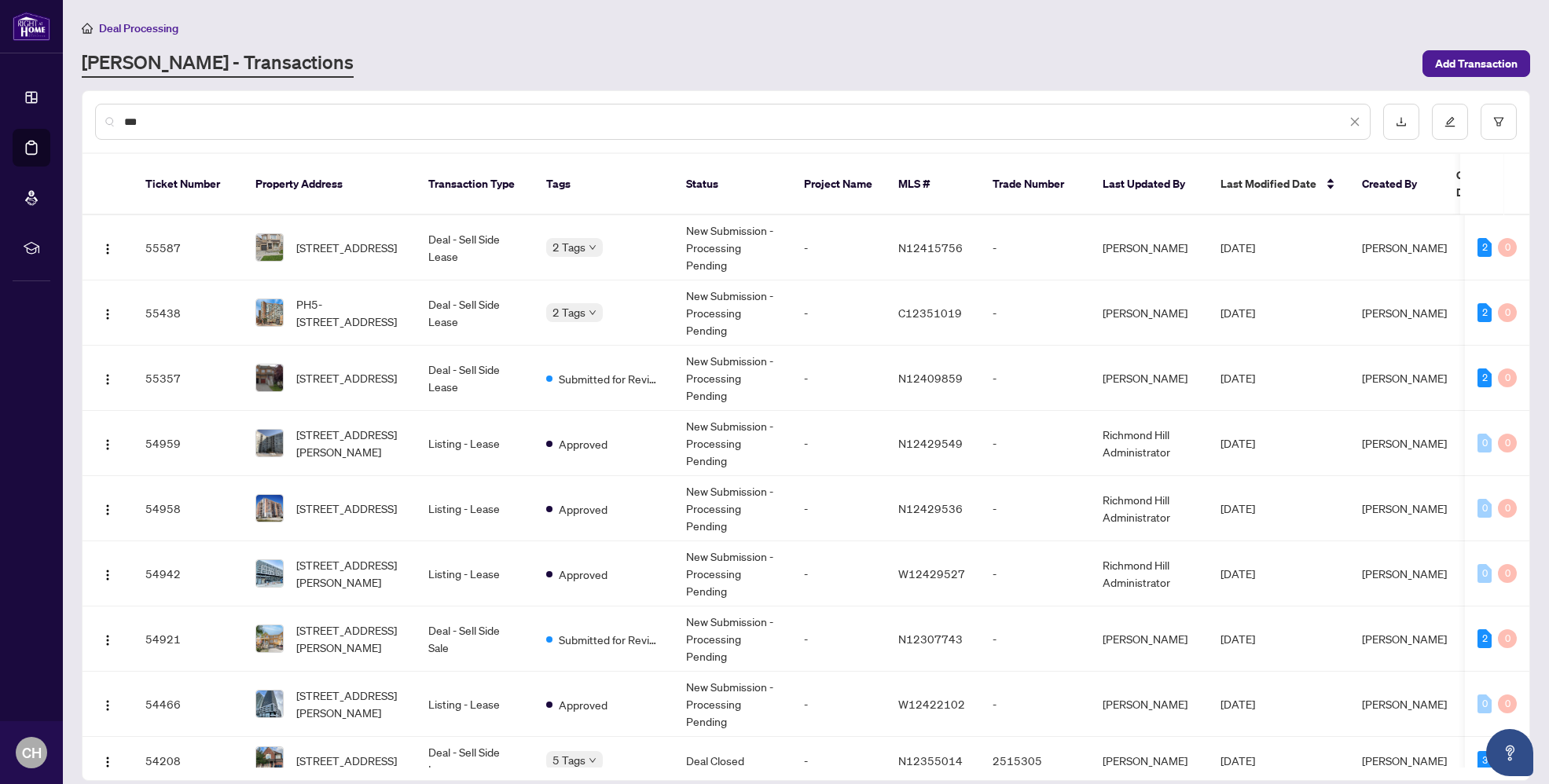
type input "***"
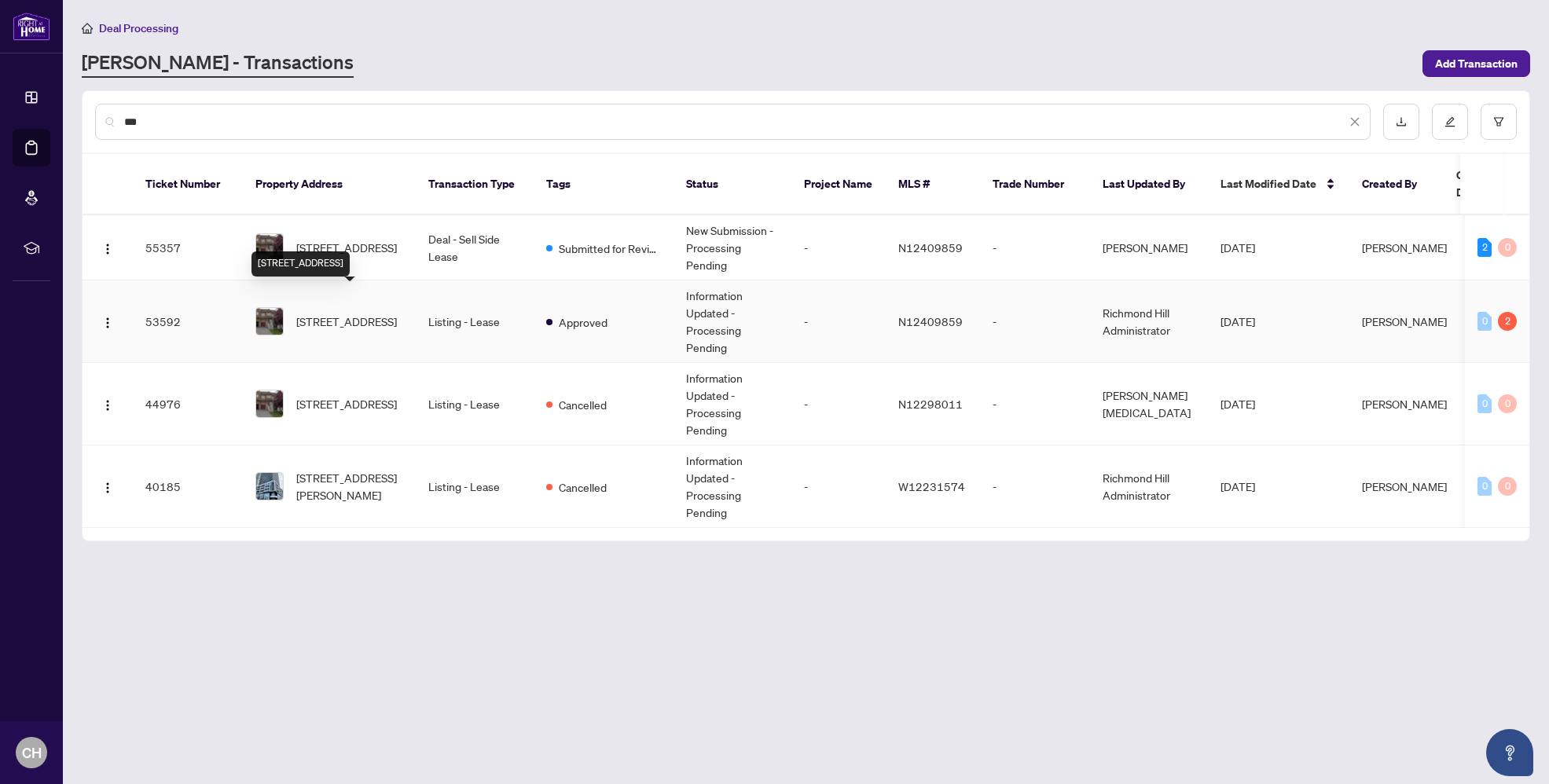
click at [377, 313] on span "[STREET_ADDRESS]" at bounding box center [346, 322] width 100 height 17
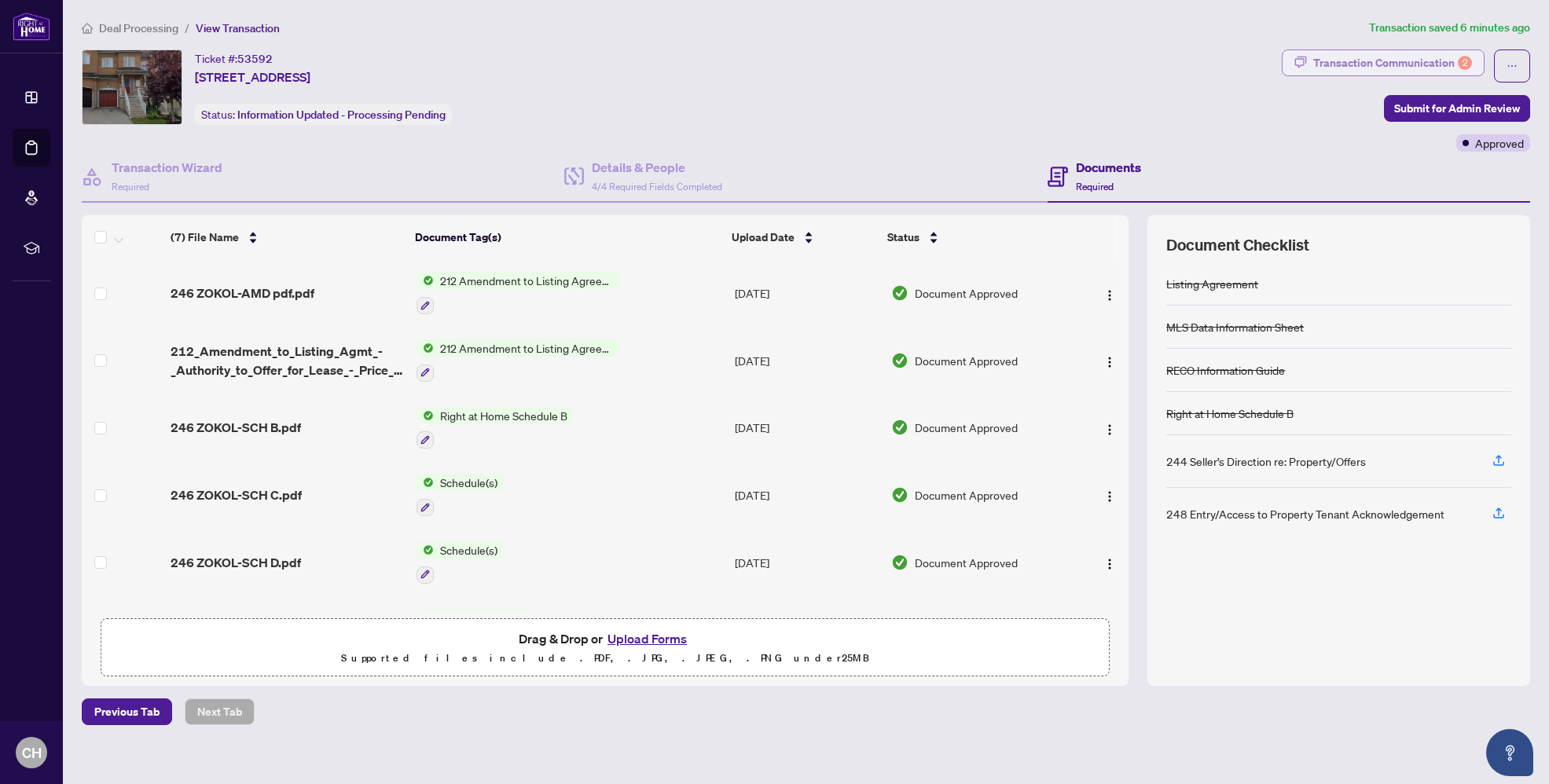
click at [1327, 71] on div "Transaction Communication 2" at bounding box center [1393, 63] width 159 height 25
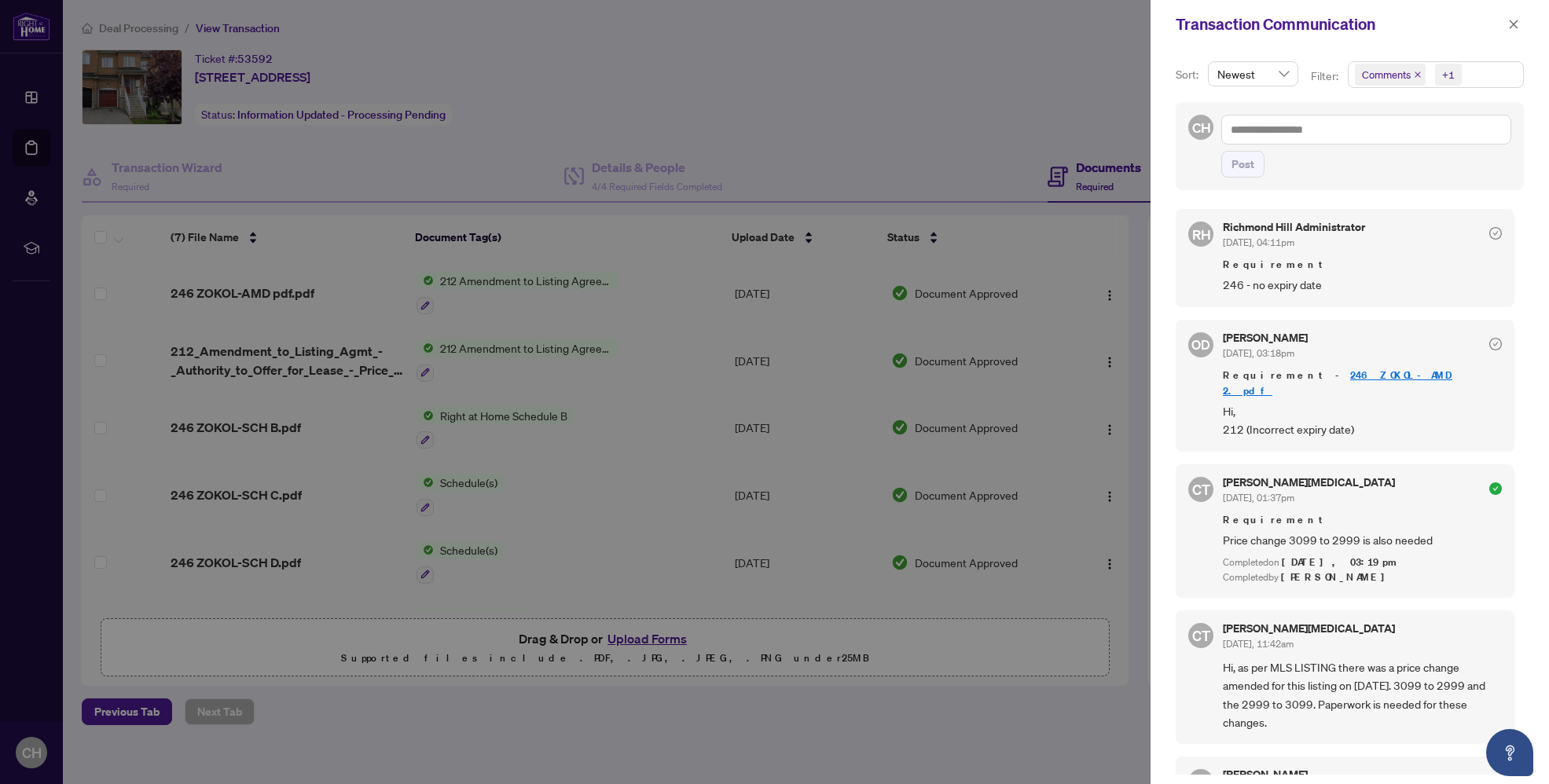
click at [976, 79] on div at bounding box center [774, 392] width 1549 height 784
drag, startPoint x: 1511, startPoint y: 24, endPoint x: 1106, endPoint y: 59, distance: 406.5
click at [1511, 25] on icon "close" at bounding box center [1513, 24] width 11 height 11
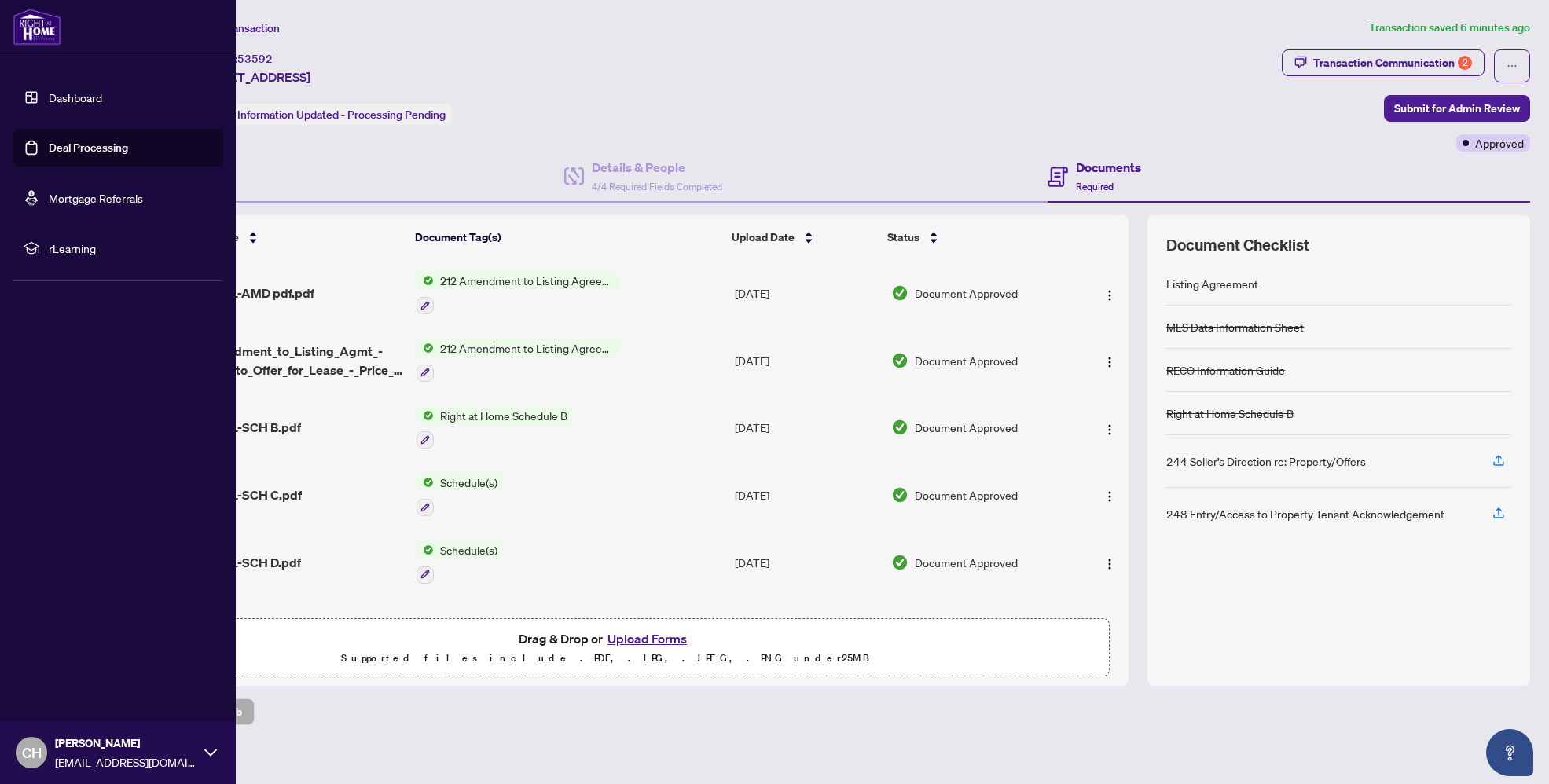
click at [73, 98] on link "Dashboard" at bounding box center [75, 98] width 53 height 14
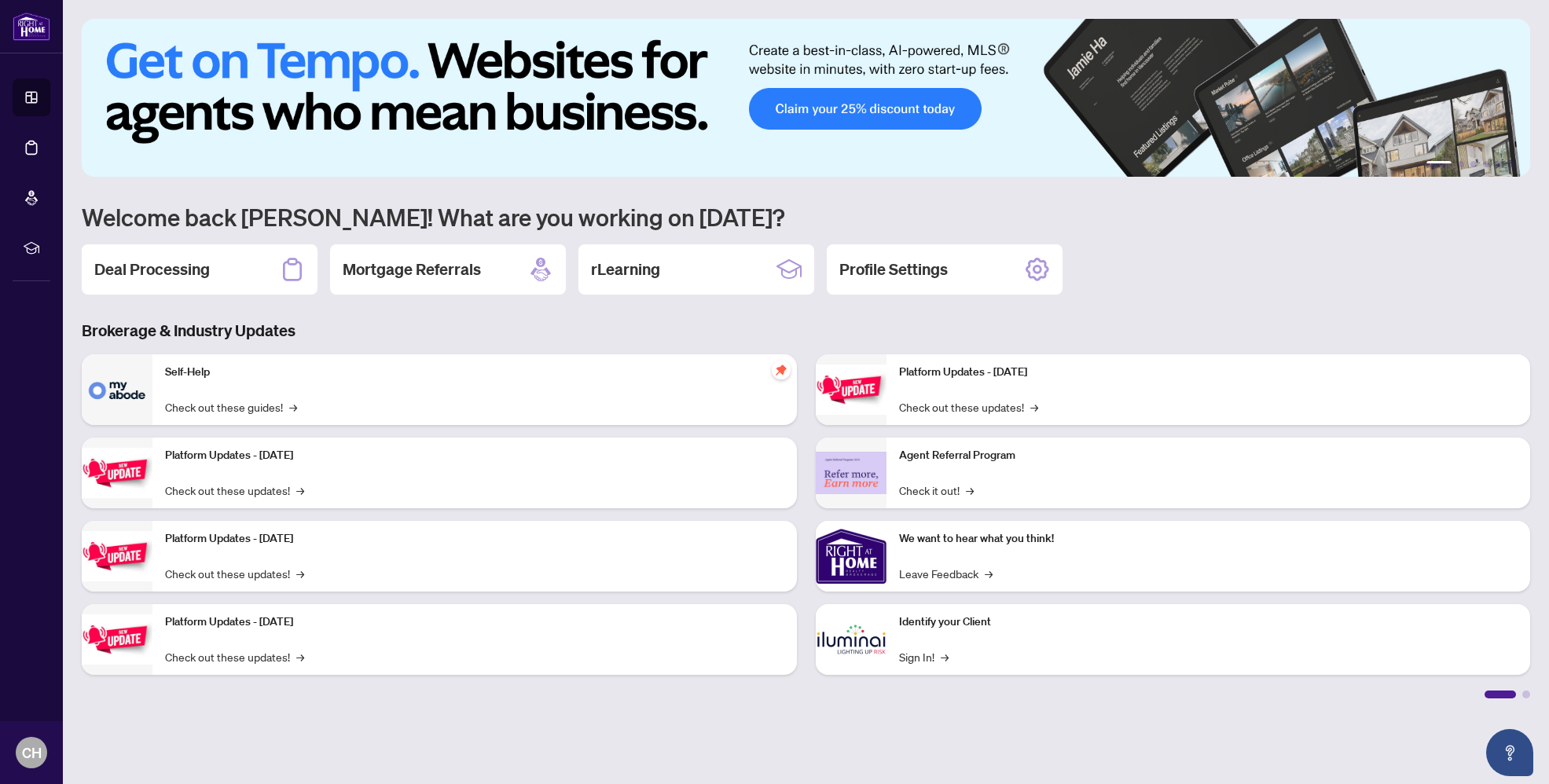
click at [266, 262] on div "Deal Processing" at bounding box center [200, 269] width 235 height 51
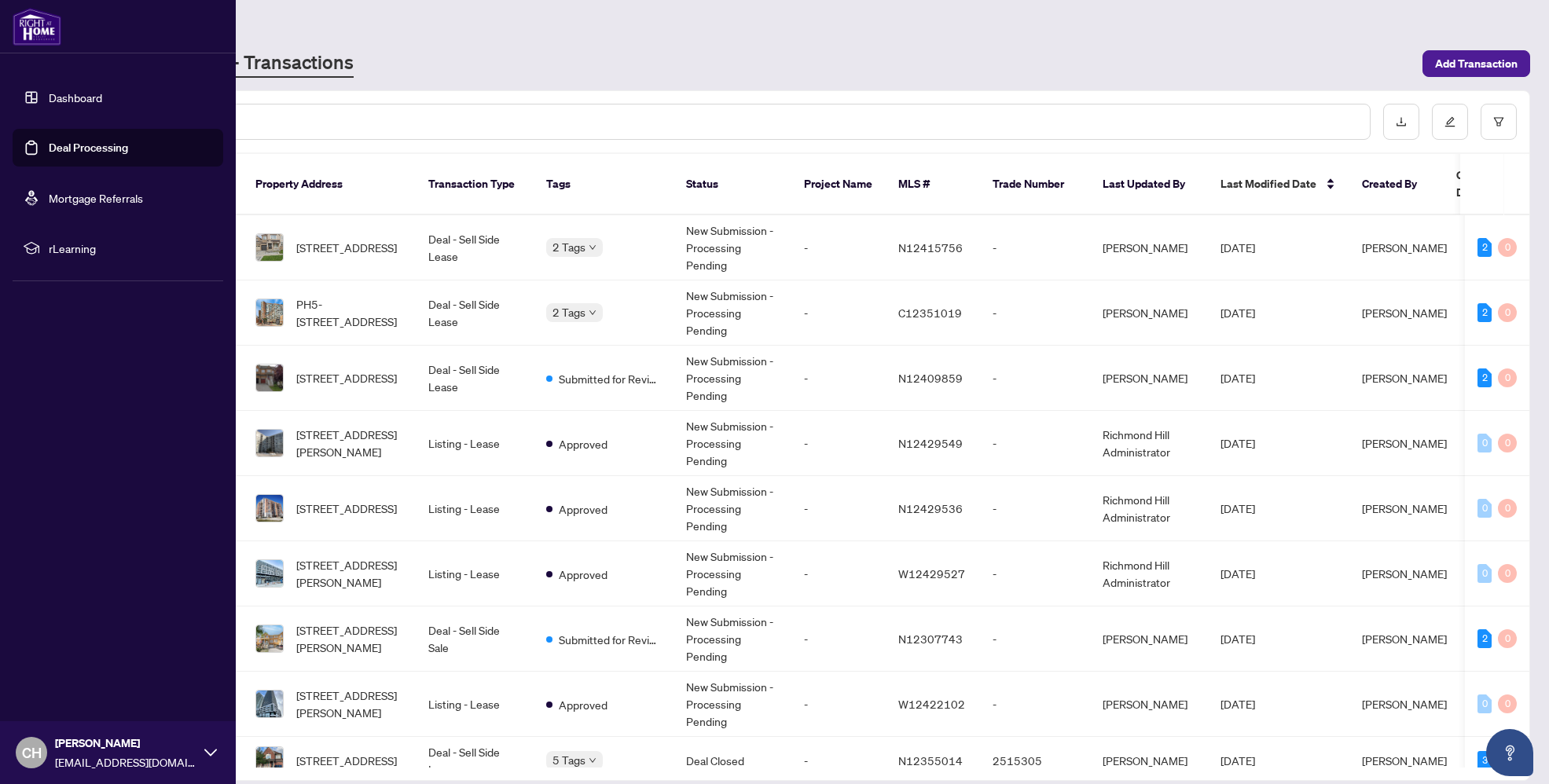
click at [49, 93] on link "Dashboard" at bounding box center [75, 98] width 53 height 14
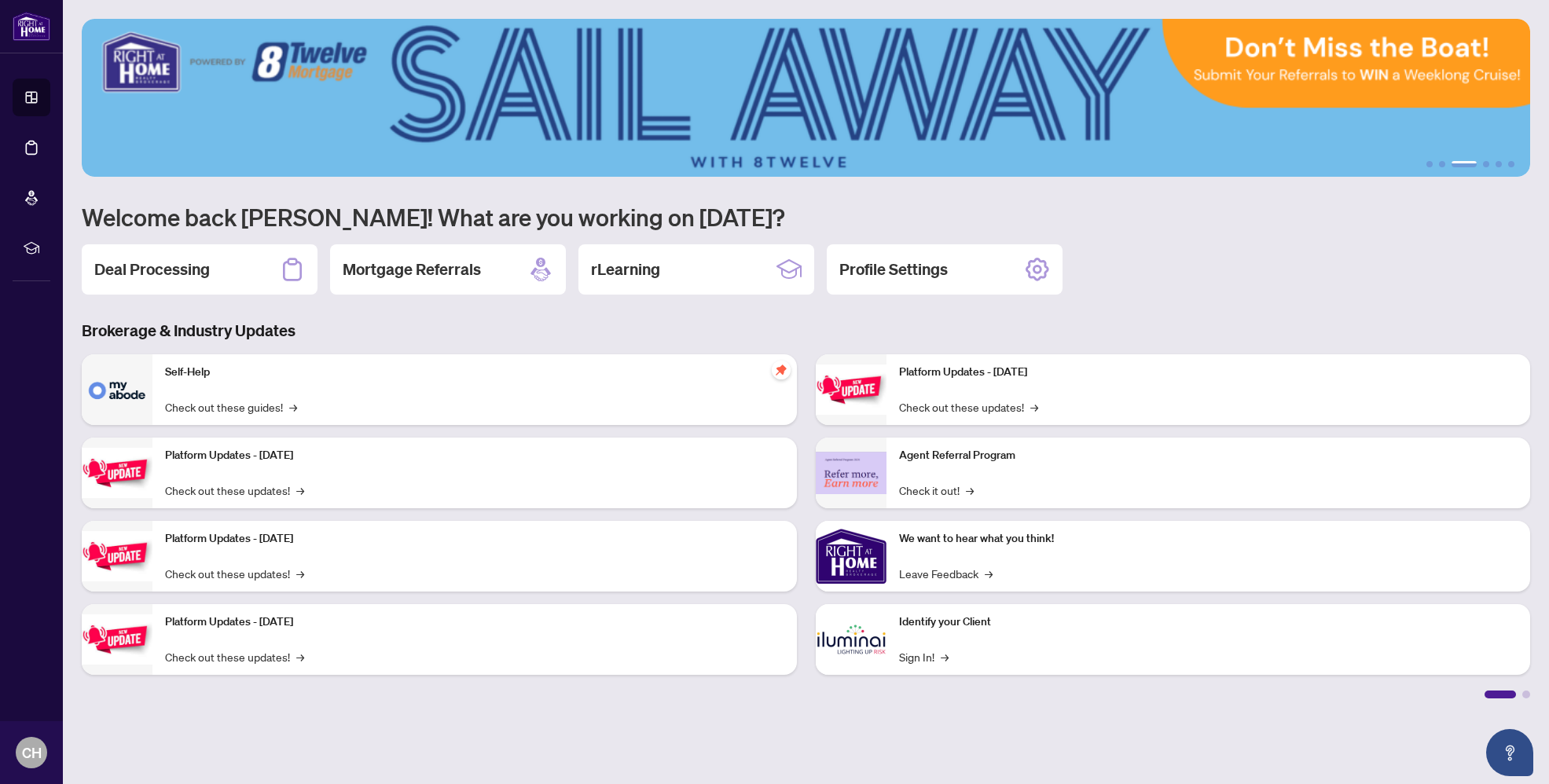
click at [174, 272] on h2 "Deal Processing" at bounding box center [152, 269] width 115 height 22
